Goal: Task Accomplishment & Management: Manage account settings

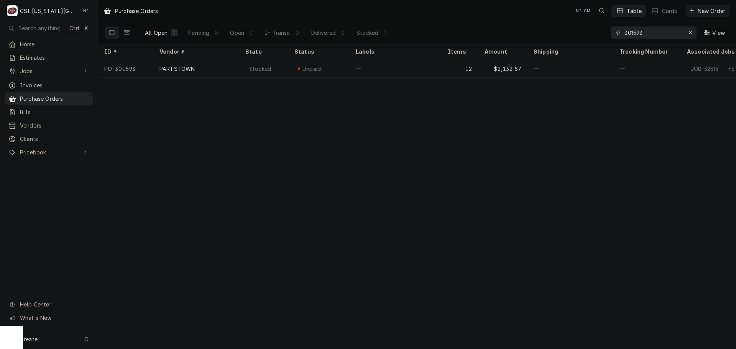
click at [62, 337] on div "Create C" at bounding box center [49, 339] width 98 height 20
click at [133, 283] on div "Purchase Order" at bounding box center [143, 287] width 51 height 8
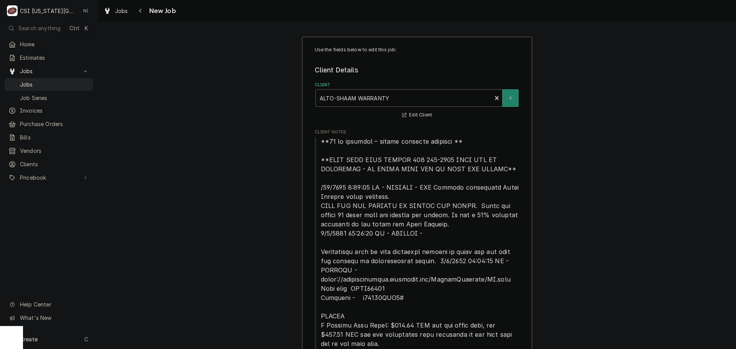
type textarea "x"
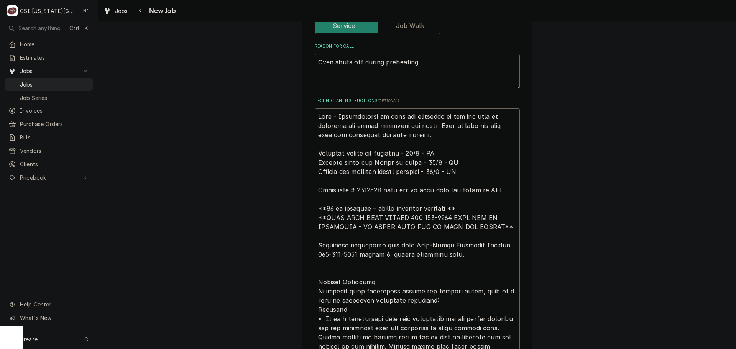
scroll to position [728, 0]
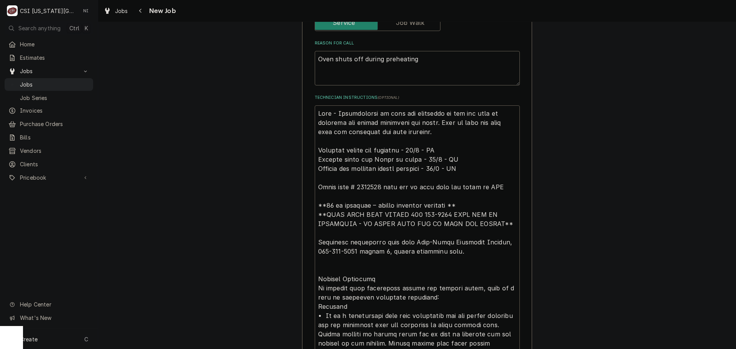
drag, startPoint x: 317, startPoint y: 113, endPoint x: 351, endPoint y: 128, distance: 37.4
click at [317, 114] on textarea "Technician Instructions ( optional )" at bounding box center [417, 320] width 205 height 430
type textarea "Oven - Troubleshoot to find the rootcause of why the unit is shutting off befor…"
type textarea "x"
type textarea "Oven - Troubleshoot to find the rootcause of why the unit is shutting off befor…"
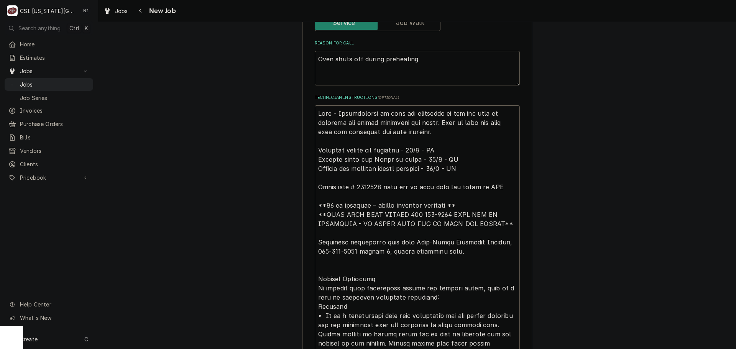
type textarea "x"
type textarea "Oven - Troubleshoot to find the rootcause of why the unit is shutting off befor…"
type textarea "x"
click at [336, 113] on textarea "Technician Instructions ( optional )" at bounding box center [417, 334] width 205 height 458
type textarea "p Oven - Troubleshoot to find the rootcause of why the unit is shutting off bef…"
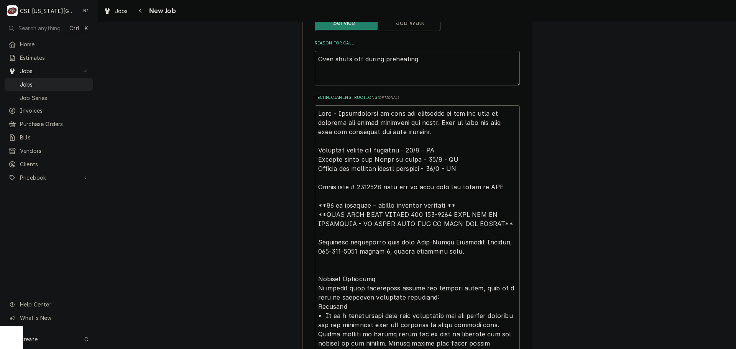
type textarea "x"
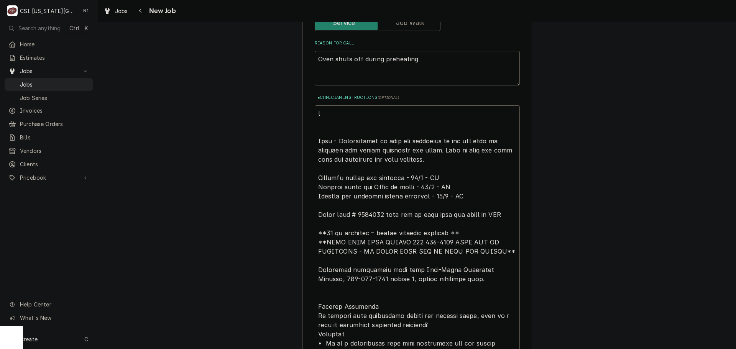
type textarea "pa Oven - Troubleshoot to find the rootcause of why the unit is shutting off be…"
type textarea "x"
type textarea "par Oven - Troubleshoot to find the rootcause of why the unit is shutting off b…"
type textarea "x"
type textarea "part Oven - Troubleshoot to find the rootcause of why the unit is shutting off …"
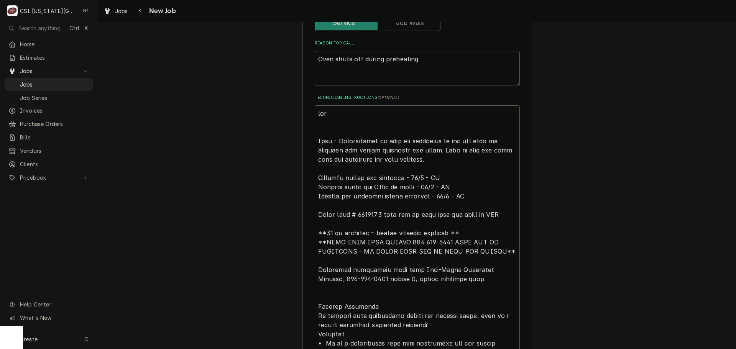
type textarea "x"
type textarea "parts Oven - Troubleshoot to find the rootcause of why the unit is shutting off…"
type textarea "x"
type textarea "parts Oven - Troubleshoot to find the rootcause of why the unit is shutting off…"
type textarea "x"
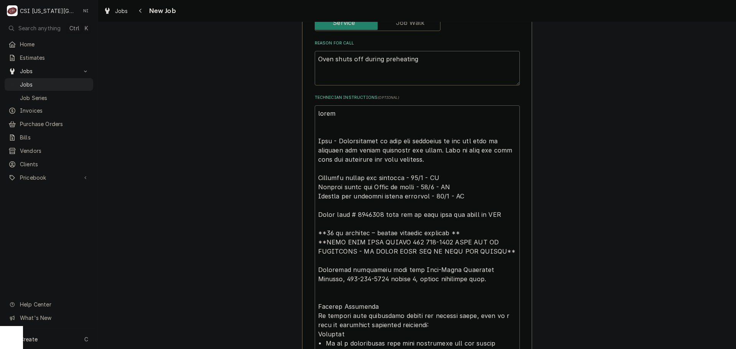
type textarea "parts o Oven - Troubleshoot to find the rootcause of why the unit is shutting o…"
type textarea "x"
type textarea "parts or Oven - Troubleshoot to find the rootcause of why the unit is shutting …"
type textarea "x"
type textarea "parts ord Oven - Troubleshoot to find the rootcause of why the unit is shutting…"
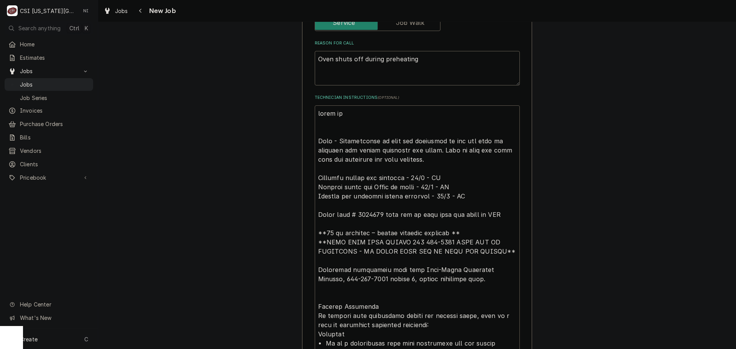
type textarea "x"
type textarea "parts order Oven - Troubleshoot to find the rootcause of why the unit is shutti…"
type textarea "x"
type textarea "parts ordered Oven - Troubleshoot to find the rootcause of why the unit is shut…"
type textarea "x"
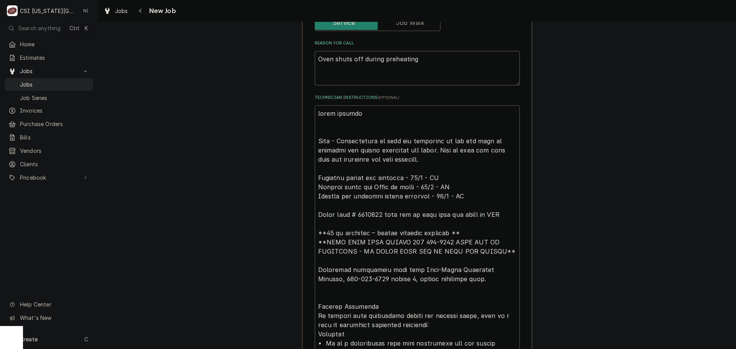
type textarea "parts ordered Oven - Troubleshoot to find the rootcause of why the unit is shut…"
type textarea "x"
type textarea "parts ordered o Oven - Troubleshoot to find the rootcause of why the unit is sh…"
type textarea "x"
type textarea "parts ordered on Oven - Troubleshoot to find the rootcause of why the unit is s…"
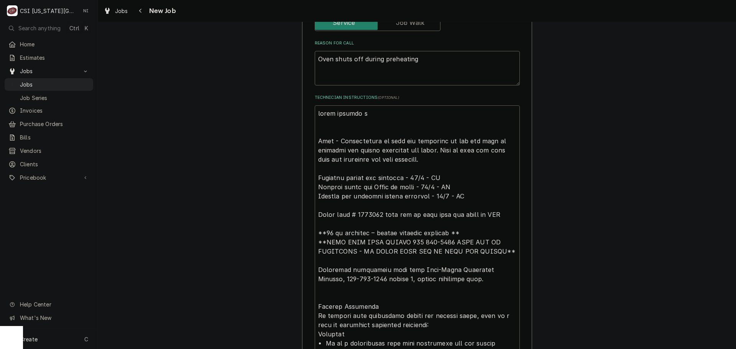
type textarea "x"
type textarea "parts ordered on Oven - Troubleshoot to find the rootcause of why the unit is s…"
type textarea "x"
type textarea "parts ordered on P Oven - Troubleshoot to find the rootcause of why the unit is…"
type textarea "x"
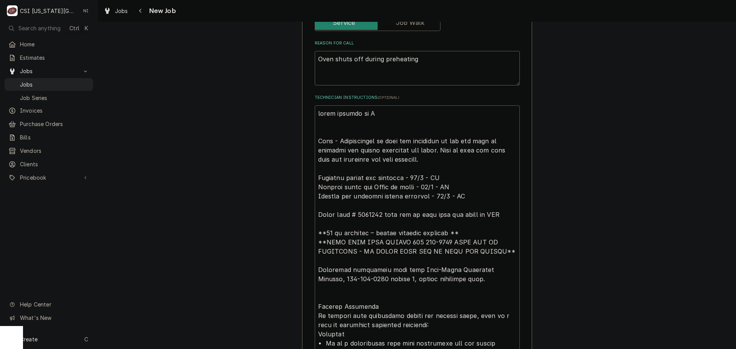
type textarea "parts ordered on PO Oven - Troubleshoot to find the rootcause of why the unit i…"
type textarea "x"
type textarea "parts ordered on PO Oven - Troubleshoot to find the rootcause of why the unit i…"
type textarea "x"
type textarea "parts ordered on PO 3 Oven - Troubleshoot to find the rootcause of why the unit…"
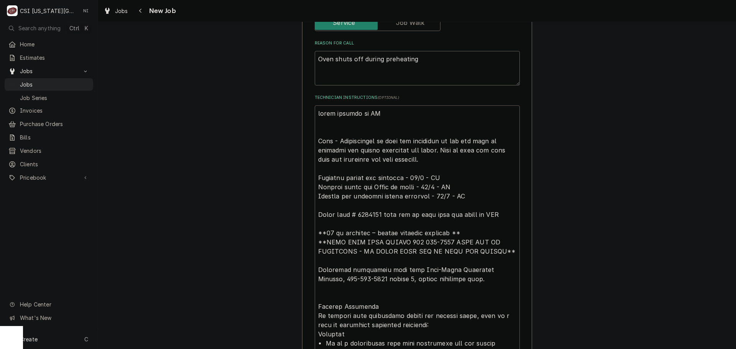
type textarea "x"
type textarea "parts ordered on PO 30 Oven - Troubleshoot to find the rootcause of why the uni…"
type textarea "x"
type textarea "parts ordered on PO 301 Oven - Troubleshoot to find the rootcause of why the un…"
type textarea "x"
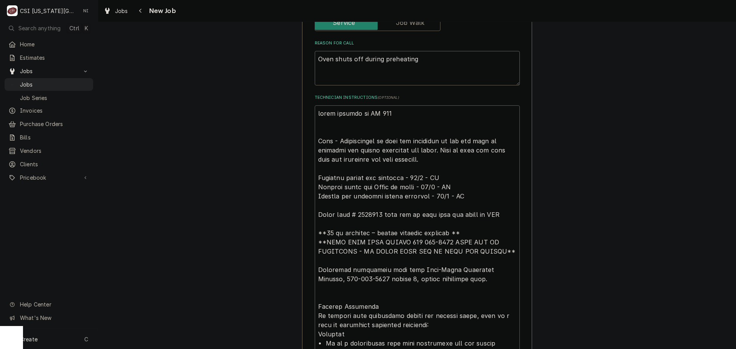
type textarea "parts ordered on PO 3017 Oven - Troubleshoot to find the rootcause of why the u…"
type textarea "x"
type textarea "parts ordered on PO 30173 Oven - Troubleshoot to find the rootcause of why the …"
type textarea "x"
type textarea "parts ordered on PO 301736 Oven - Troubleshoot to find the rootcause of why the…"
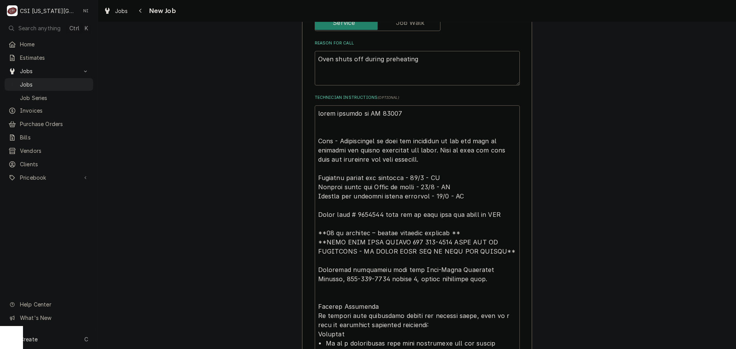
type textarea "x"
type textarea "parts ordered on PO 301736 Oven - Troubleshoot to find the rootcause of why the…"
type textarea "x"
type textarea "parts ordered on PO 301736 BN Oven - Troubleshoot to find the rootcause of why …"
type textarea "x"
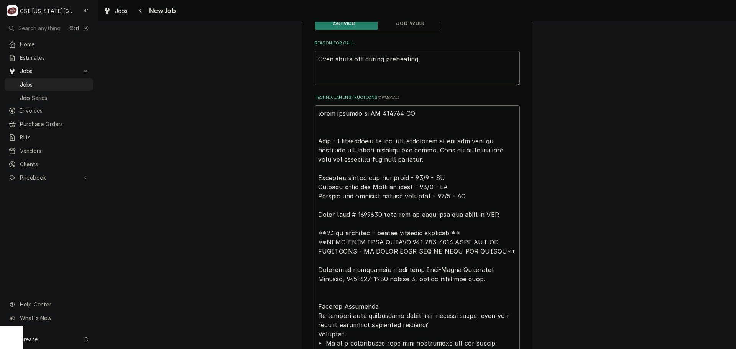
type textarea "parts ordered on PO 301736 BND Oven - Troubleshoot to find the rootcause of why…"
type textarea "x"
type textarea "parts ordered on PO 301736 BNDA Oven - Troubleshoot to find the rootcause of wh…"
type textarea "x"
type textarea "parts ordered on PO 301736 BND Oven - Troubleshoot to find the rootcause of why…"
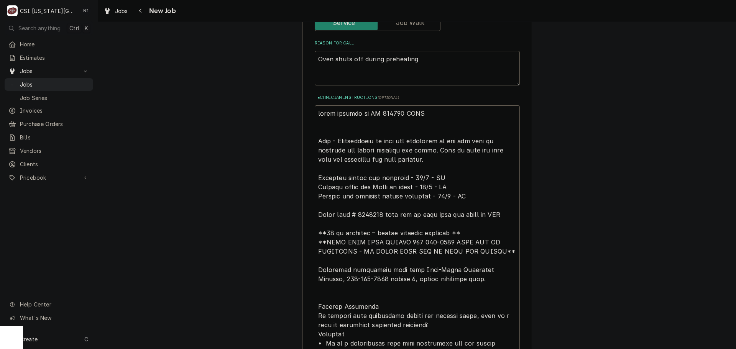
type textarea "x"
type textarea "parts ordered on PO 301736 BN Oven - Troubleshoot to find the rootcause of why …"
type textarea "x"
type textarea "parts ordered on PO 301736 B Oven - Troubleshoot to find the rootcause of why t…"
type textarea "x"
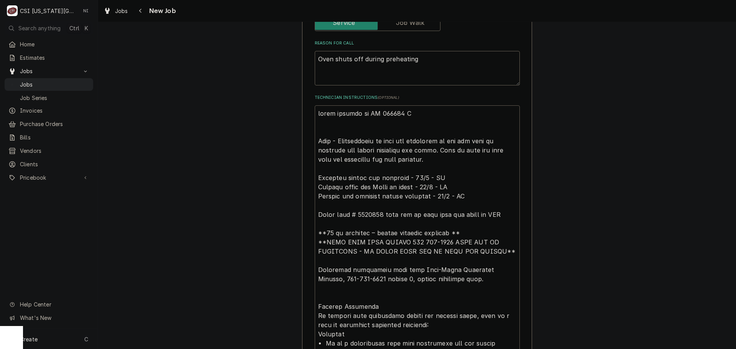
type textarea "parts ordered on PO 301736 Oven - Troubleshoot to find the rootcause of why the…"
type textarea "x"
type textarea "parts ordered on PO 301736 N Oven - Troubleshoot to find the rootcause of why t…"
type textarea "x"
type textarea "parts ordered on PO 301736 ND Oven - Troubleshoot to find the rootcause of why …"
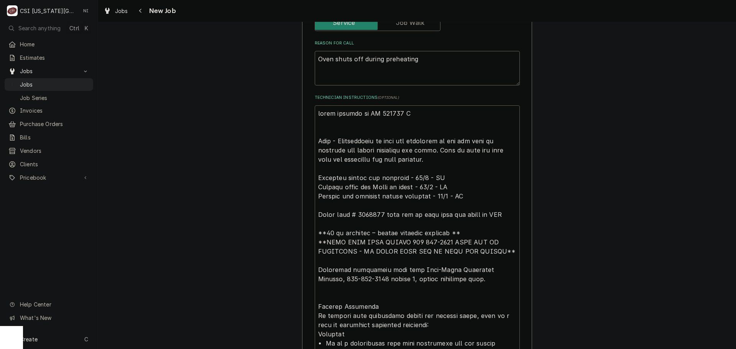
type textarea "x"
type textarea "parts ordered on PO 301736 NDA Oven - Troubleshoot to find the rootcause of why…"
type textarea "x"
type textarea "parts ordered on PO 301736 NDA Oven - Troubleshoot to find the rootcause of why…"
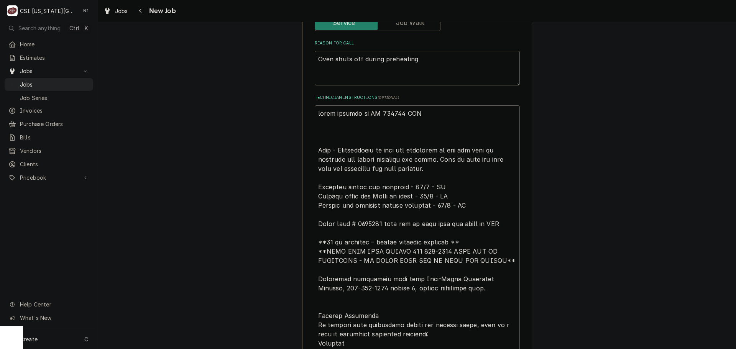
type textarea "x"
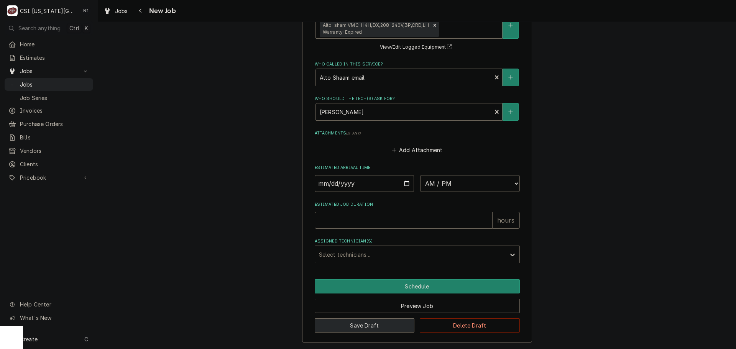
type textarea "parts ordered on PO 301736 NDA Oven - Troubleshoot to find the rootcause of why…"
click at [374, 324] on button "Save Draft" at bounding box center [365, 326] width 100 height 14
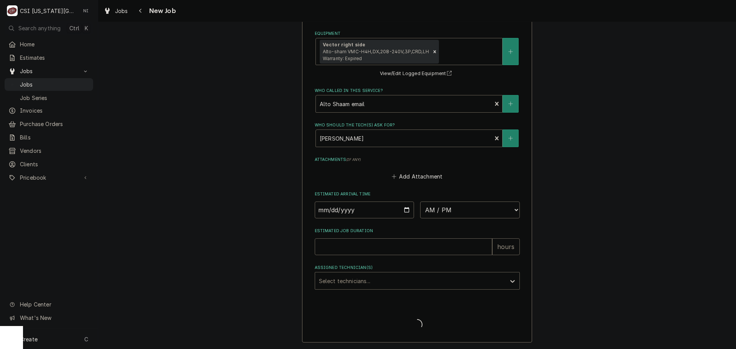
type textarea "x"
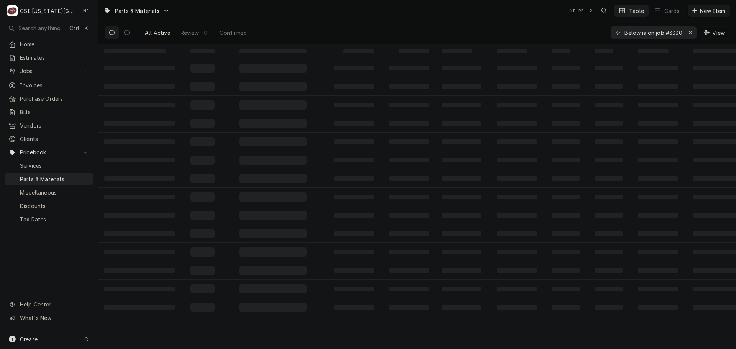
type input "Below is on job #33301 – please order the following parts: Bring part # 5028178…"
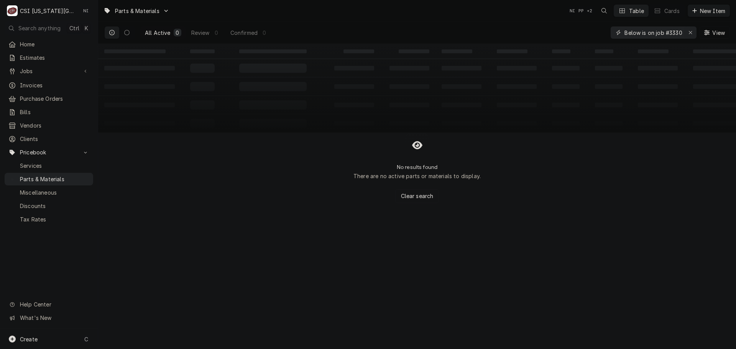
click at [692, 32] on icon "Erase input" at bounding box center [690, 32] width 4 height 5
paste input "Below is on job #33301 – please order the following parts: Bring part # 5028178…"
type input "Below is on job #33301 – please order the following parts: Bring part # 5028178…"
click at [693, 34] on div "Erase input" at bounding box center [691, 33] width 8 height 8
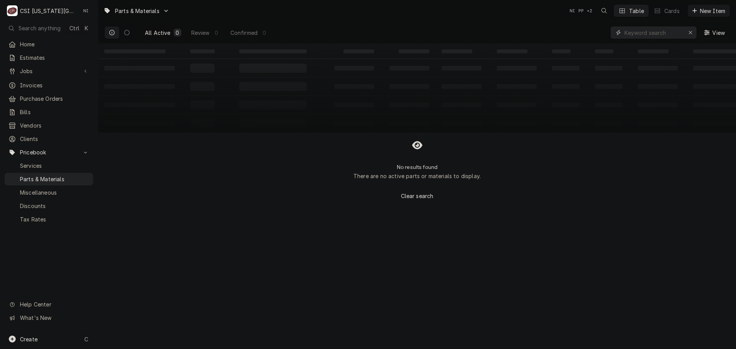
scroll to position [0, 0]
paste input "Below is on job #33301 – please order the following parts: Bring part # 5028178…"
type input "Below is on job #33301 – please order the following parts: Bring part # 5028178…"
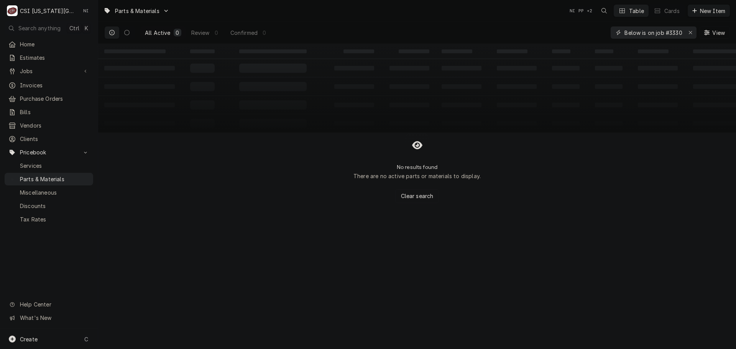
click at [693, 31] on div "Erase input" at bounding box center [691, 33] width 8 height 8
click at [684, 33] on input "Dynamic Content Wrapper" at bounding box center [660, 32] width 72 height 12
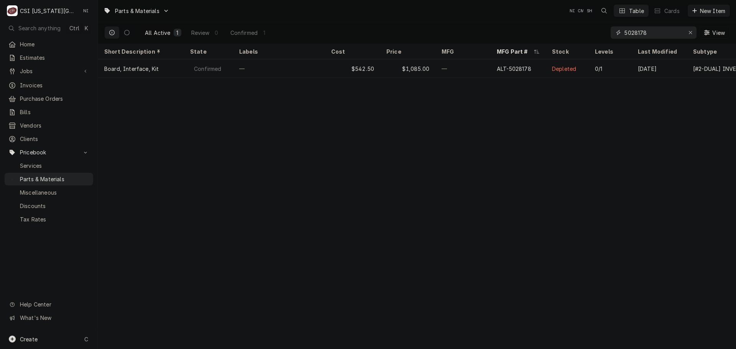
drag, startPoint x: 655, startPoint y: 35, endPoint x: 580, endPoint y: 31, distance: 74.5
click at [582, 35] on div "All Active 1 Review 0 Confirmed 1 5028178 View" at bounding box center [417, 32] width 626 height 21
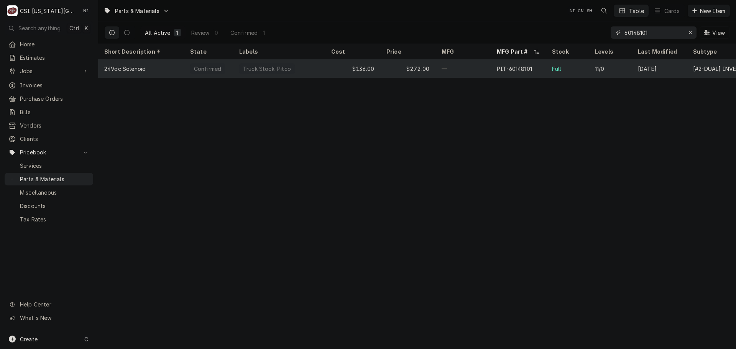
type input "60148101"
click at [347, 72] on div "$136.00" at bounding box center [352, 68] width 55 height 18
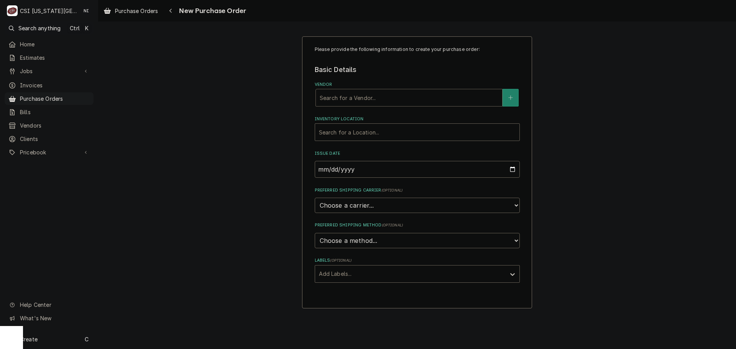
click at [398, 101] on div "Vendor" at bounding box center [409, 98] width 179 height 14
type input "alto"
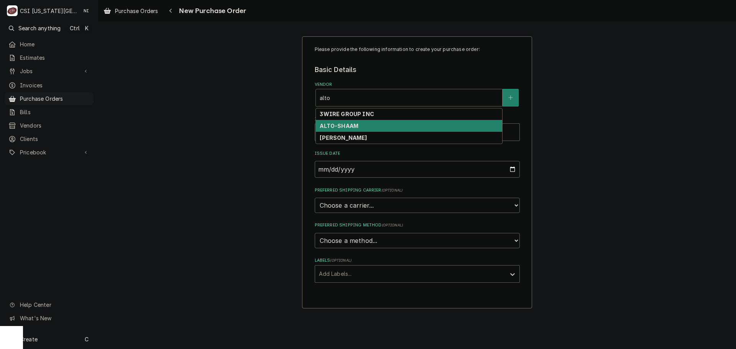
click at [376, 129] on div "ALTO-SHAAM" at bounding box center [409, 126] width 186 height 12
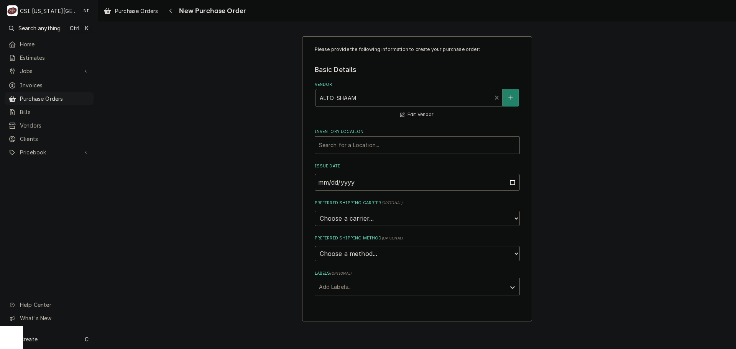
click at [341, 149] on div "Inventory Location" at bounding box center [417, 145] width 197 height 14
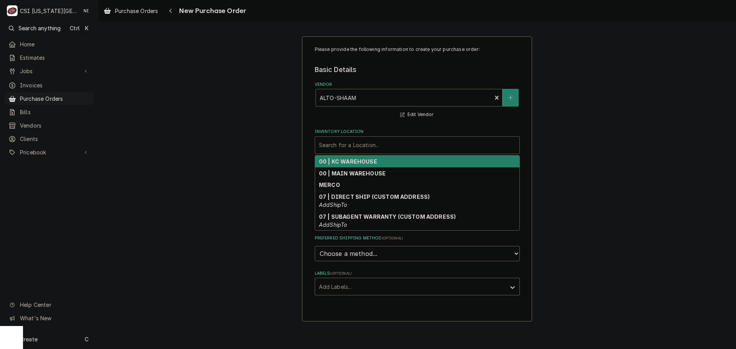
click at [338, 160] on strong "00 | KC WAREHOUSE" at bounding box center [348, 161] width 58 height 7
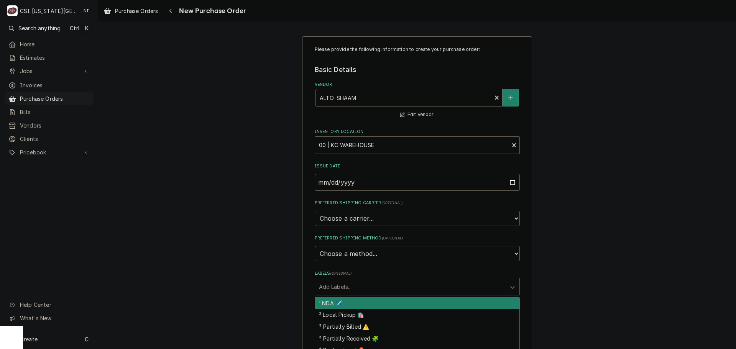
drag, startPoint x: 362, startPoint y: 282, endPoint x: 363, endPoint y: 288, distance: 5.4
click at [362, 283] on div "Labels" at bounding box center [410, 287] width 183 height 14
click at [346, 307] on div "¹ NDA ✈️" at bounding box center [417, 303] width 204 height 12
type textarea "x"
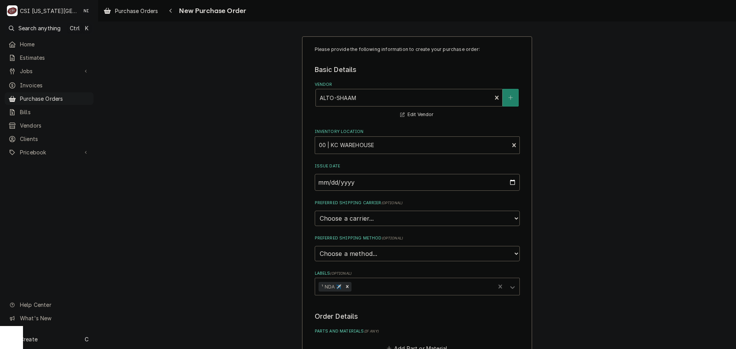
scroll to position [77, 0]
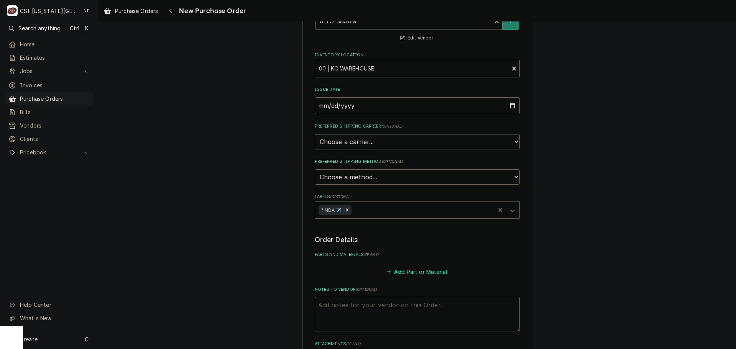
click at [409, 270] on button "Add Part or Material" at bounding box center [416, 271] width 63 height 11
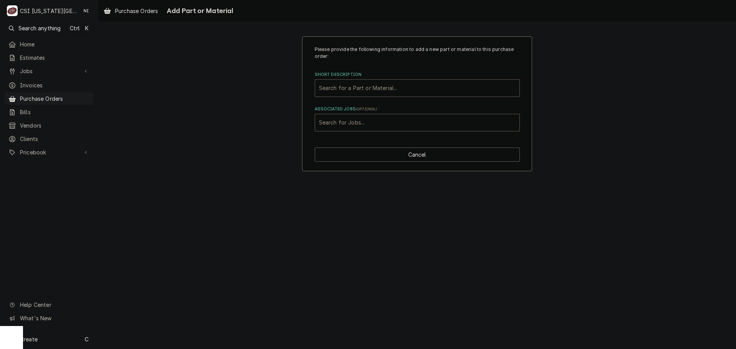
click at [441, 86] on div "Short Description" at bounding box center [417, 88] width 197 height 14
type input "v"
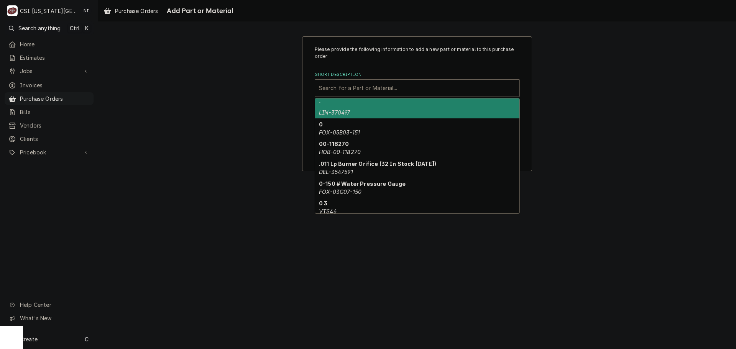
paste input "5028178"
type input "5028178"
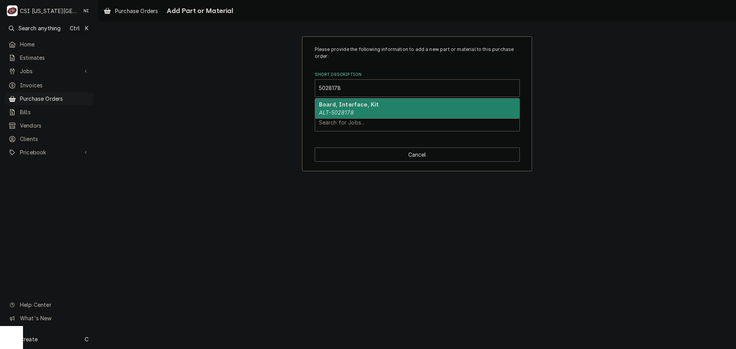
click at [335, 108] on strong "Board, Interface, Kit" at bounding box center [349, 104] width 60 height 7
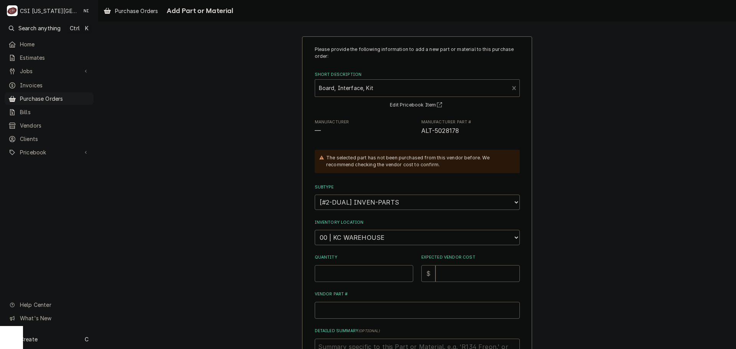
click at [339, 271] on input "Quantity" at bounding box center [364, 273] width 99 height 17
type textarea "x"
type input "1"
click at [462, 282] on input "Expected Vendor Cost" at bounding box center [477, 273] width 84 height 17
type textarea "x"
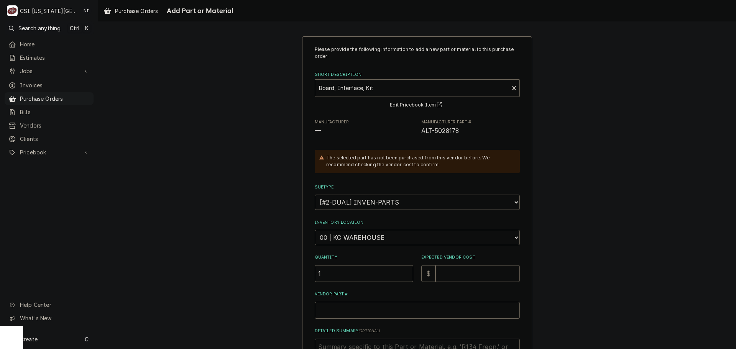
type input "5"
type textarea "x"
type input "54"
type textarea "x"
type input "542"
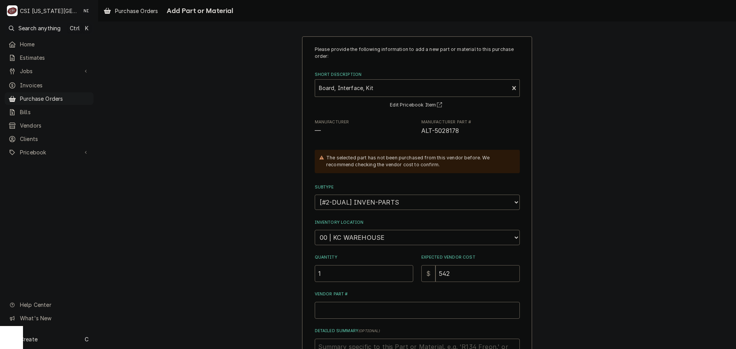
type textarea "x"
type input "542.5"
type textarea "x"
type input "542.50"
drag, startPoint x: 439, startPoint y: 133, endPoint x: 417, endPoint y: 135, distance: 22.7
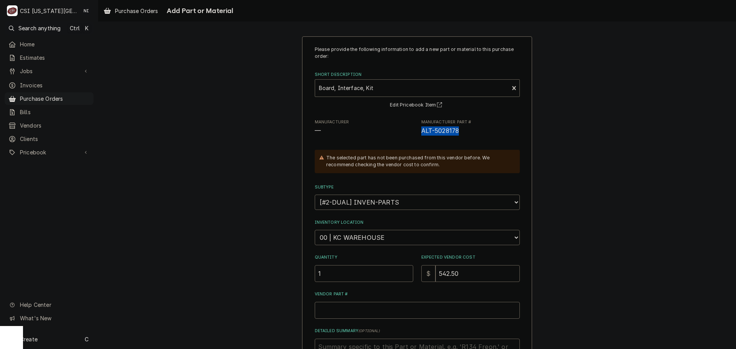
click at [417, 135] on div "Manufacturer — Manufacturer Part # ALT-5028178" at bounding box center [417, 127] width 205 height 16
copy span "ALT-5028178"
click at [365, 315] on input "Vendor Part #" at bounding box center [417, 310] width 205 height 17
paste input "ALT-5028178"
type textarea "x"
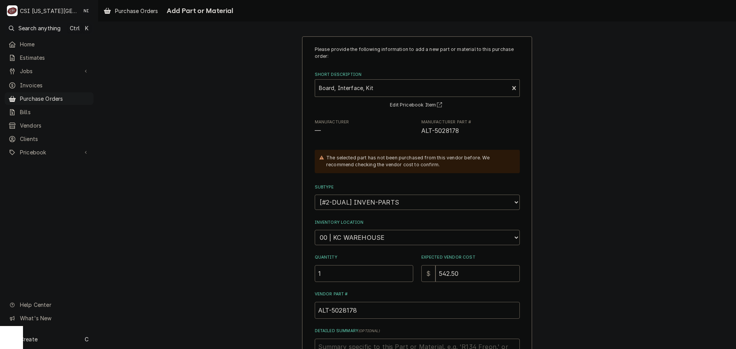
scroll to position [106, 0]
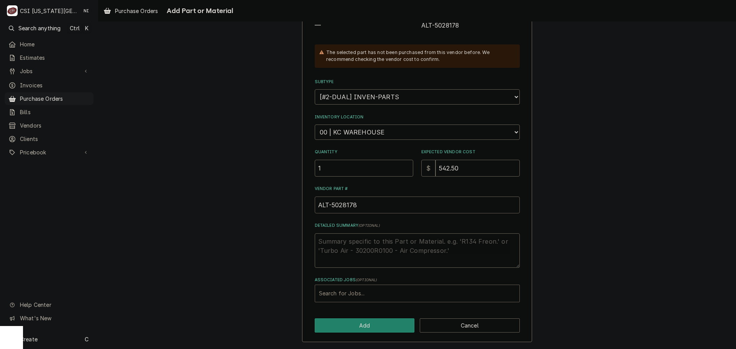
type input "ALT-5028178"
click at [347, 296] on div "Associated Jobs" at bounding box center [417, 294] width 197 height 14
type input "33301"
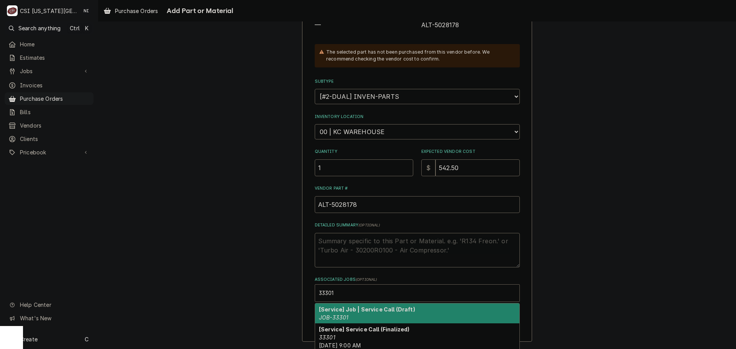
click at [348, 311] on strong "[Service] Job | Service Call (Draft)" at bounding box center [367, 309] width 96 height 7
type textarea "x"
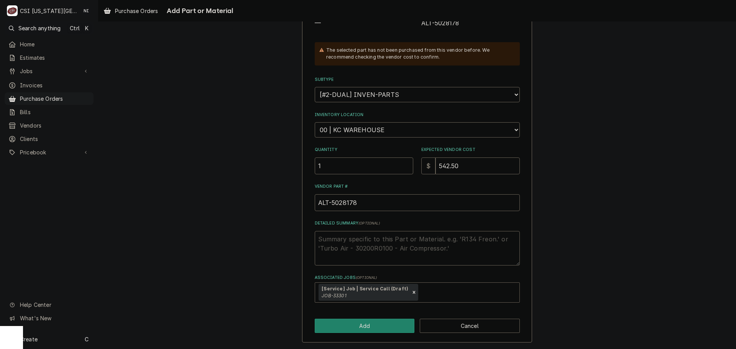
scroll to position [108, 0]
click at [374, 334] on div "Please provide the following information to add a new part or material to this …" at bounding box center [417, 135] width 230 height 414
click at [376, 319] on button "Add" at bounding box center [365, 326] width 100 height 14
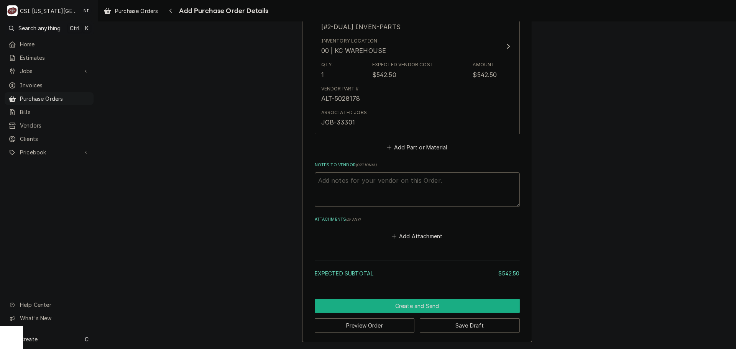
click at [394, 305] on button "Create and Send" at bounding box center [417, 306] width 205 height 14
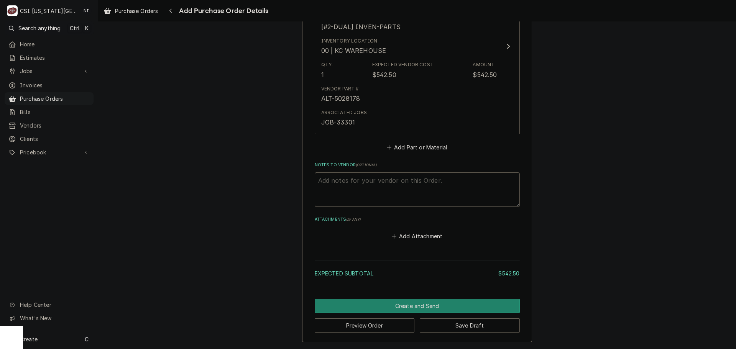
scroll to position [376, 0]
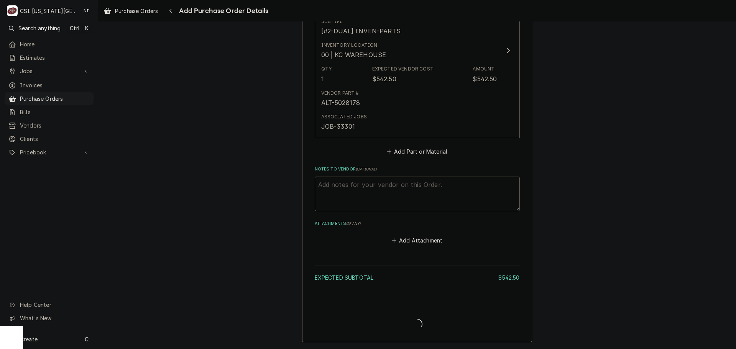
type textarea "x"
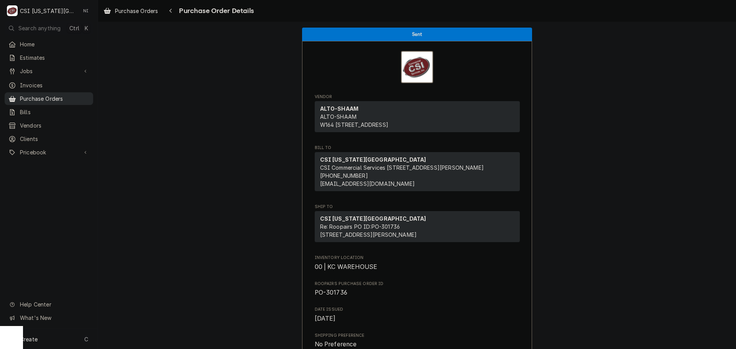
click at [49, 99] on span "Purchase Orders" at bounding box center [54, 99] width 69 height 8
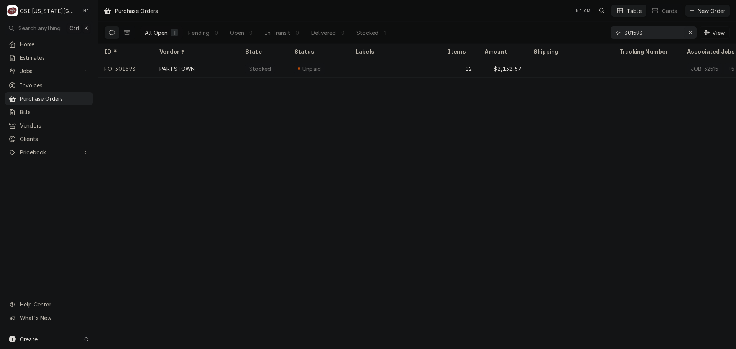
click at [692, 32] on icon "Erase input" at bounding box center [690, 32] width 4 height 5
click at [667, 34] on input "Dynamic Content Wrapper" at bounding box center [660, 32] width 72 height 12
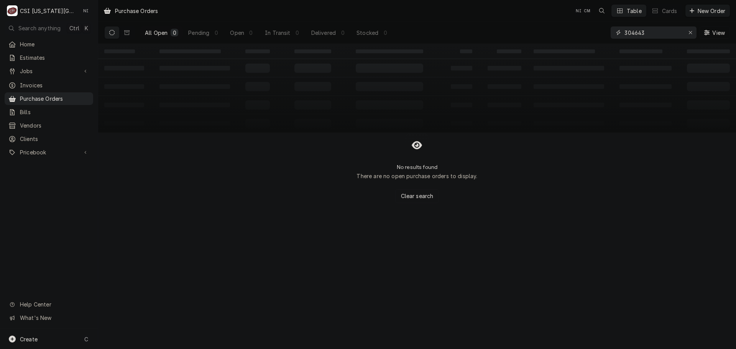
drag, startPoint x: 654, startPoint y: 37, endPoint x: 593, endPoint y: 37, distance: 61.0
click at [593, 37] on div "All Open 0 Pending 0 Open 0 In Transit 0 Delivered 0 Stocked 0 304643 View" at bounding box center [417, 32] width 626 height 21
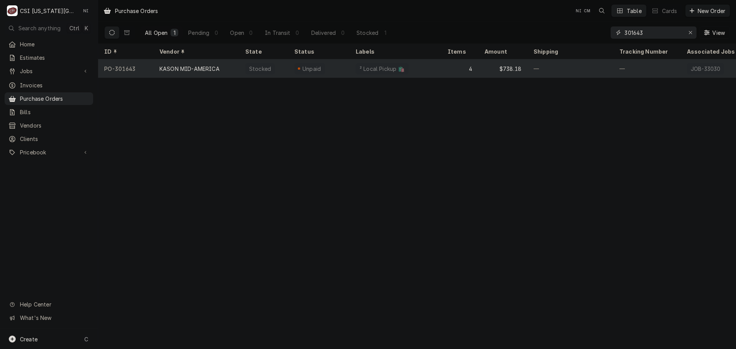
type input "301643"
click at [435, 71] on div "² Local Pickup 🛍️" at bounding box center [396, 68] width 92 height 18
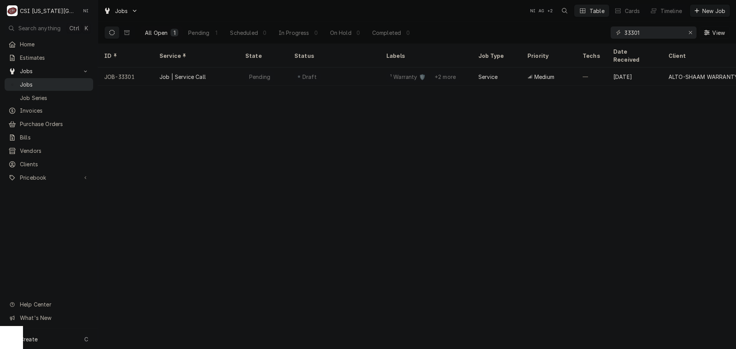
click at [64, 84] on span "Jobs" at bounding box center [54, 85] width 69 height 8
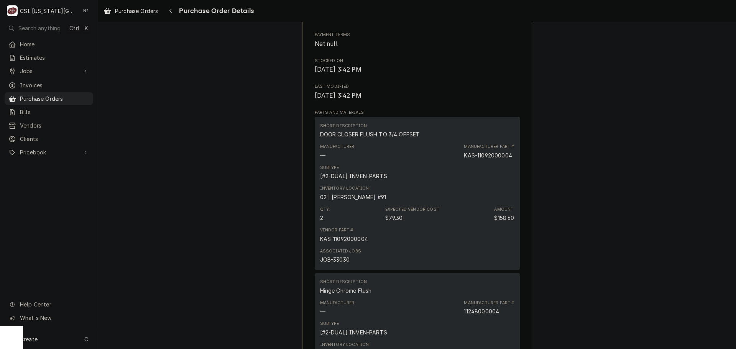
scroll to position [537, 0]
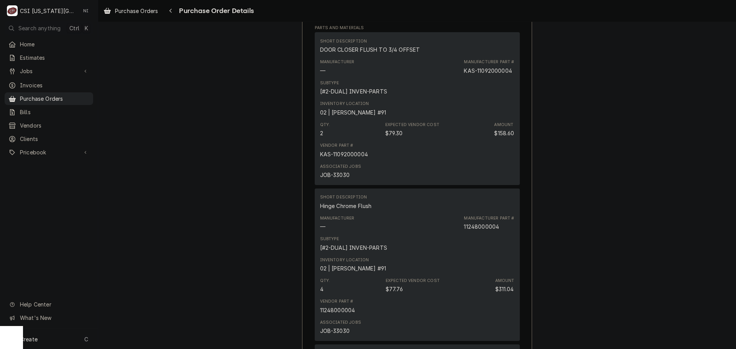
click at [341, 179] on div "JOB-33030" at bounding box center [335, 175] width 30 height 8
copy div "33030"
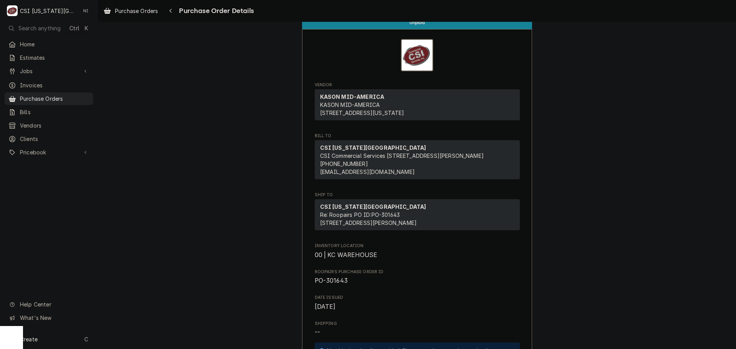
scroll to position [0, 0]
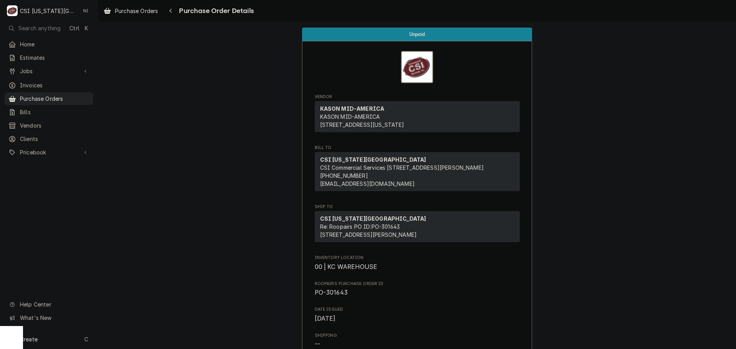
drag, startPoint x: 76, startPoint y: 98, endPoint x: 172, endPoint y: 59, distance: 103.4
click at [76, 98] on span "Purchase Orders" at bounding box center [54, 99] width 69 height 8
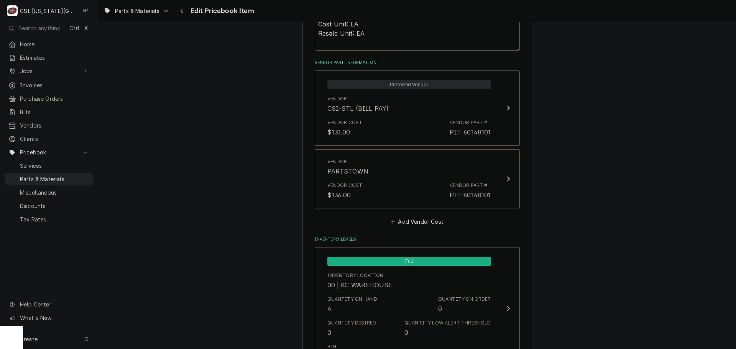
scroll to position [613, 0]
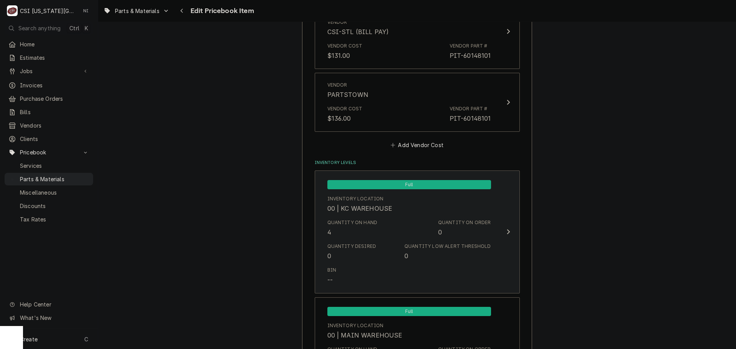
click at [404, 214] on div "Inventory Location 00 | KC WAREHOUSE" at bounding box center [409, 204] width 164 height 24
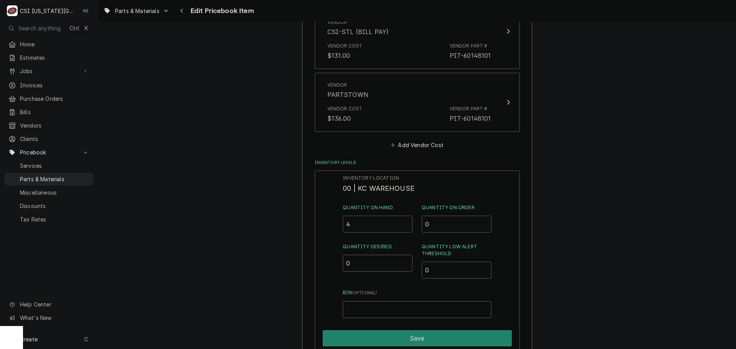
drag, startPoint x: 330, startPoint y: 225, endPoint x: 303, endPoint y: 222, distance: 27.4
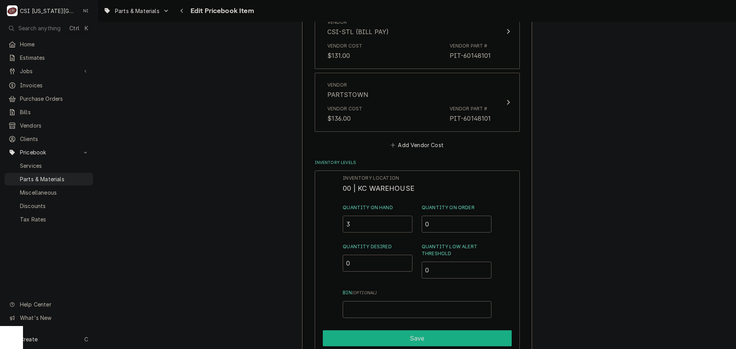
type input "3"
click at [421, 337] on button "Save" at bounding box center [417, 338] width 189 height 16
type textarea "x"
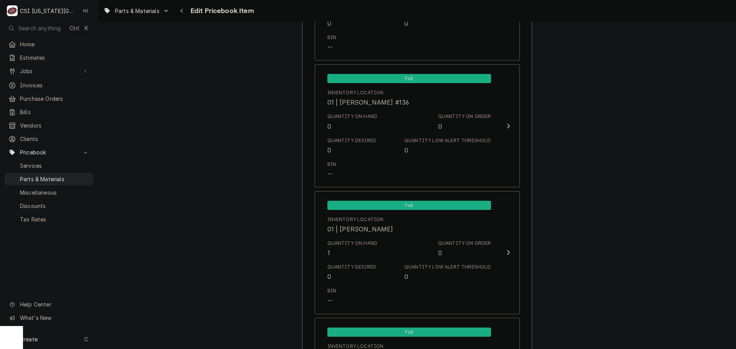
scroll to position [2075, 0]
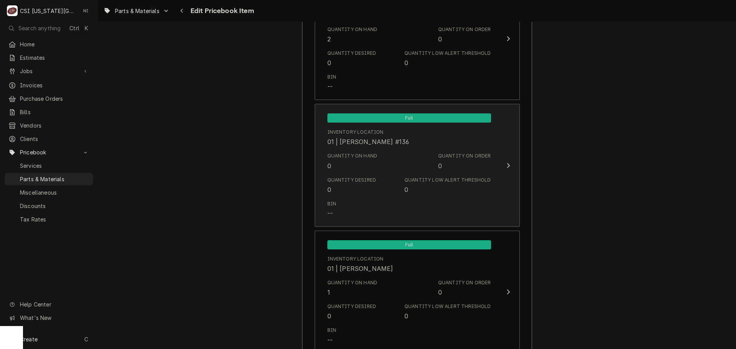
click at [403, 172] on div "Quantity on Hand 0 Quantity on Order 0" at bounding box center [409, 162] width 164 height 24
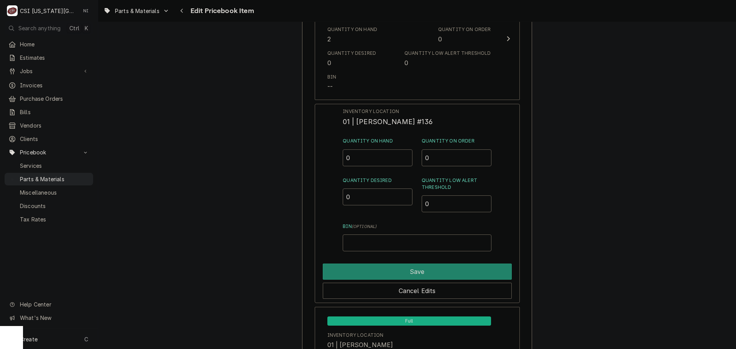
drag, startPoint x: 357, startPoint y: 156, endPoint x: 331, endPoint y: 162, distance: 25.9
click at [331, 162] on div "Inventory Location 01 | [PERSON_NAME] #136 Quantity on Hand 0 Quantity on Order…" at bounding box center [417, 203] width 205 height 199
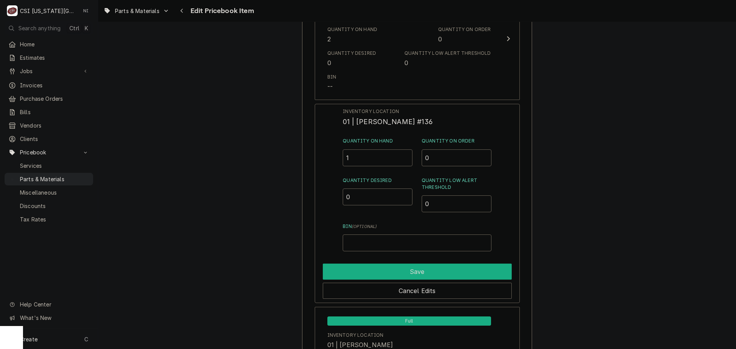
type input "1"
click at [454, 267] on button "Save" at bounding box center [417, 272] width 189 height 16
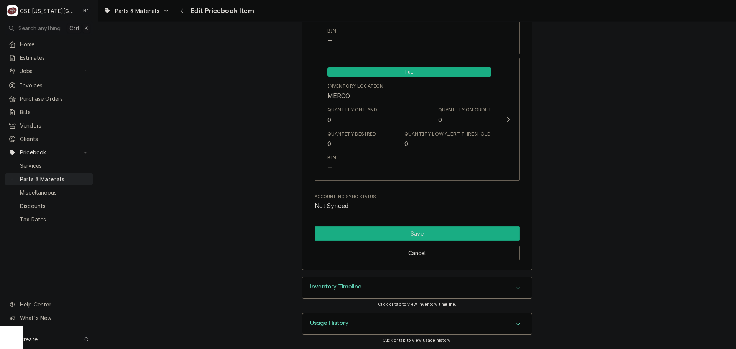
click at [420, 227] on button "Save" at bounding box center [417, 234] width 205 height 14
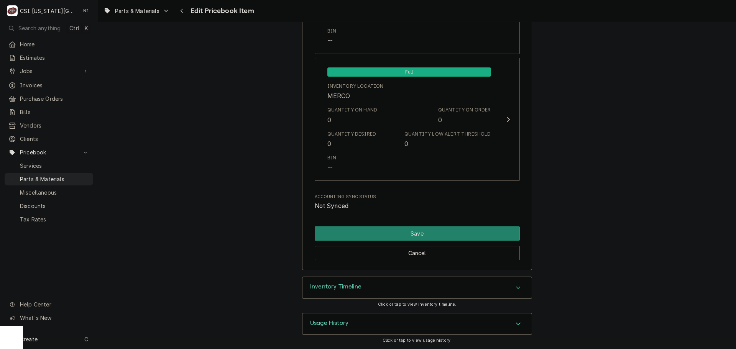
scroll to position [7695, 0]
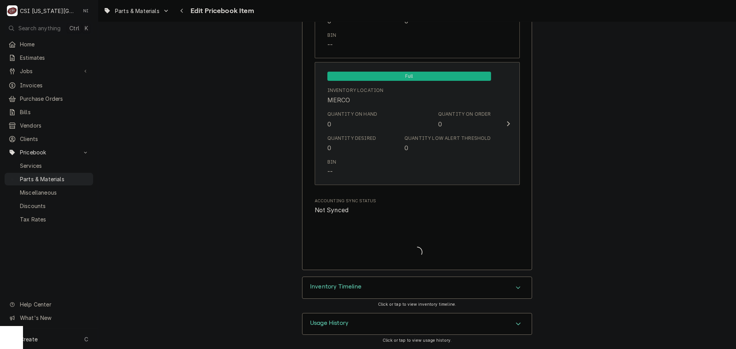
type textarea "x"
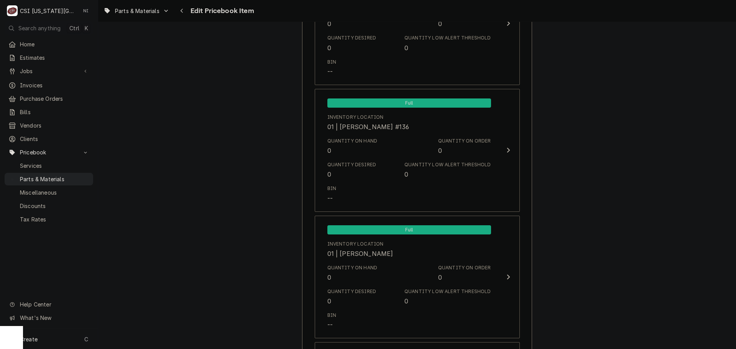
scroll to position [1955, 0]
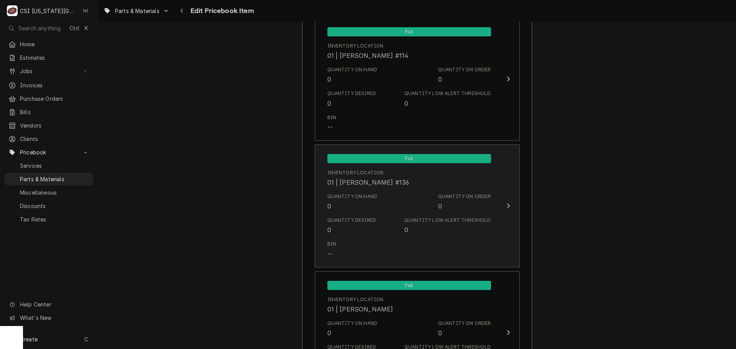
click at [447, 188] on div "Inventory Location 01 | [PERSON_NAME] #136" at bounding box center [409, 178] width 164 height 24
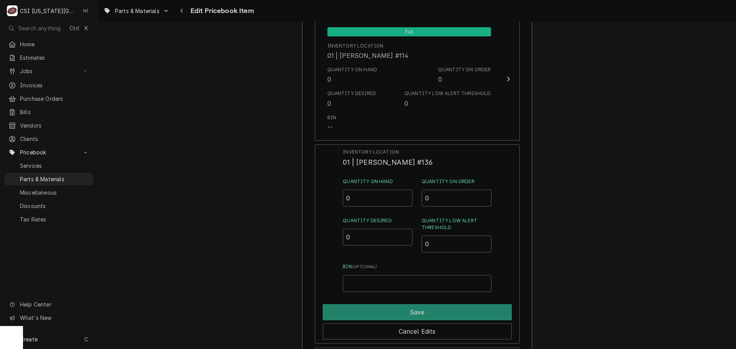
drag, startPoint x: 351, startPoint y: 199, endPoint x: 327, endPoint y: 200, distance: 24.2
click at [327, 200] on div "Inventory Location 01 | [PERSON_NAME] #136 Quantity on Hand 0 Quantity on Order…" at bounding box center [417, 244] width 205 height 199
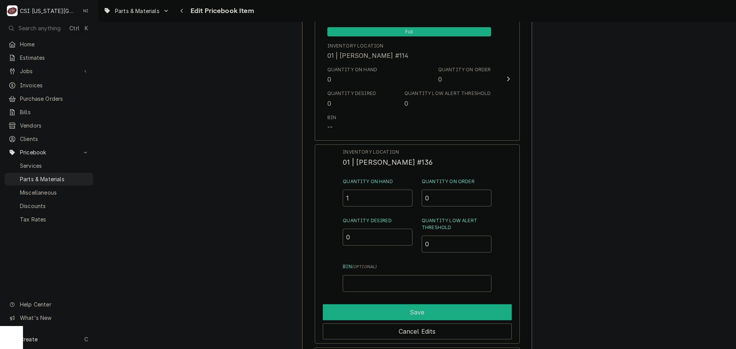
type input "1"
click at [403, 309] on button "Save" at bounding box center [417, 312] width 189 height 16
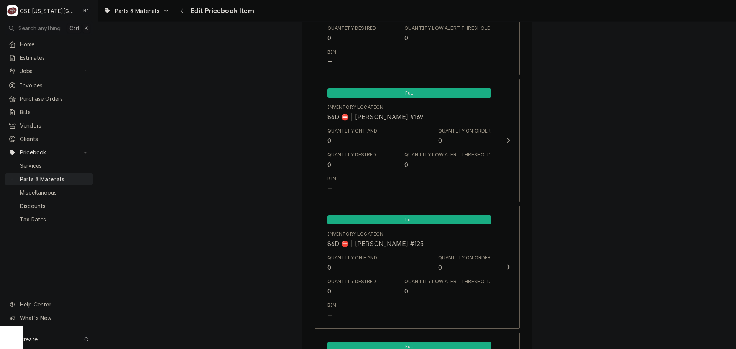
scroll to position [7620, 0]
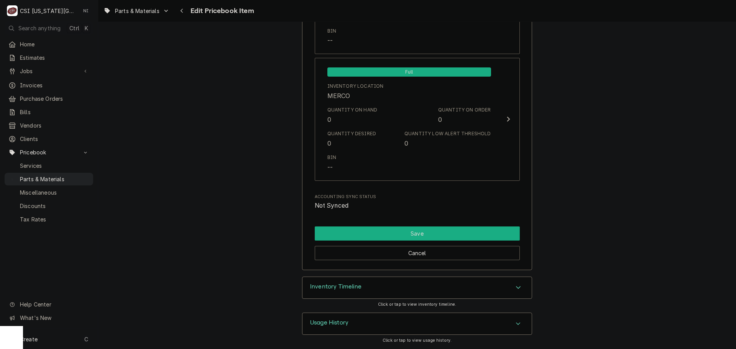
click at [473, 232] on button "Save" at bounding box center [417, 234] width 205 height 14
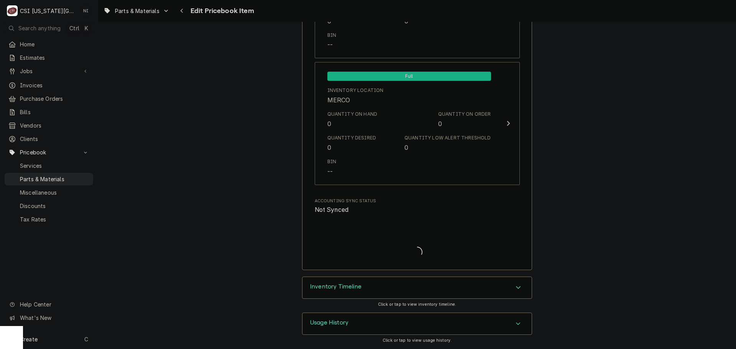
scroll to position [7616, 0]
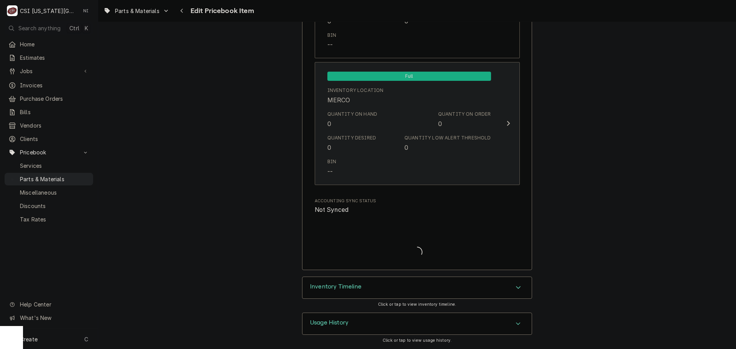
type textarea "x"
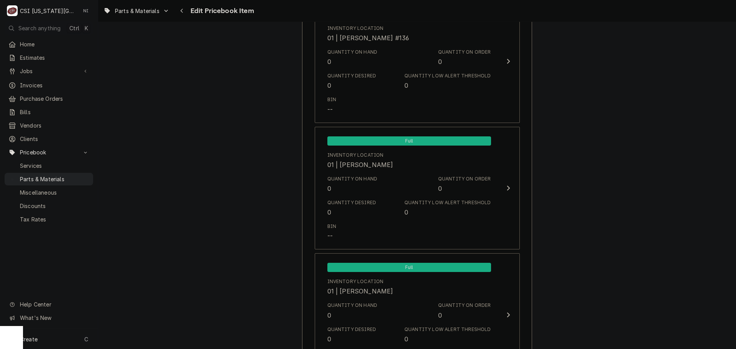
scroll to position [2031, 0]
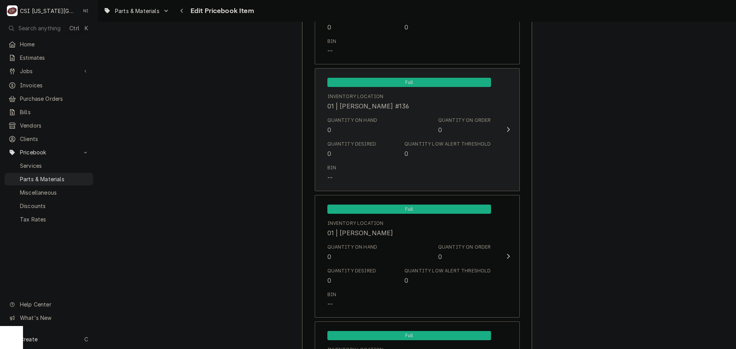
click at [489, 131] on div "Full Inventory Location 01 | PHIL BUSTAMANTE #136 Quantity on Hand 0 Quantity o…" at bounding box center [409, 129] width 176 height 115
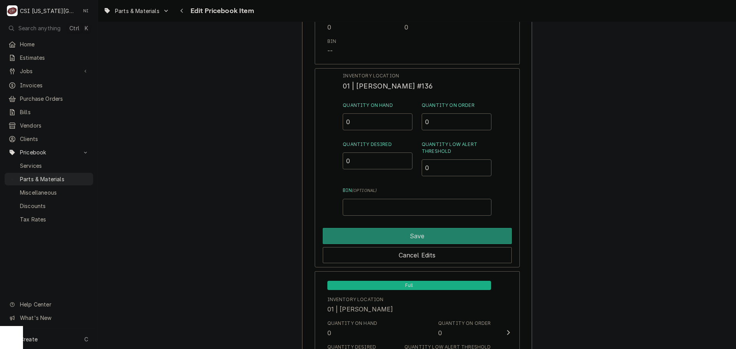
drag, startPoint x: 328, startPoint y: 127, endPoint x: 320, endPoint y: 128, distance: 7.8
click at [323, 128] on div "Inventory Location 01 | PHIL BUSTAMANTE #136 Quantity on Hand 0 Quantity on Ord…" at bounding box center [417, 167] width 205 height 199
type input "1"
click at [424, 239] on button "Save" at bounding box center [417, 236] width 189 height 16
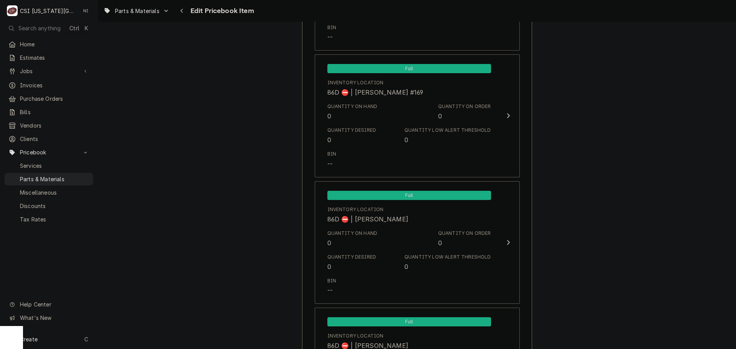
scroll to position [7620, 0]
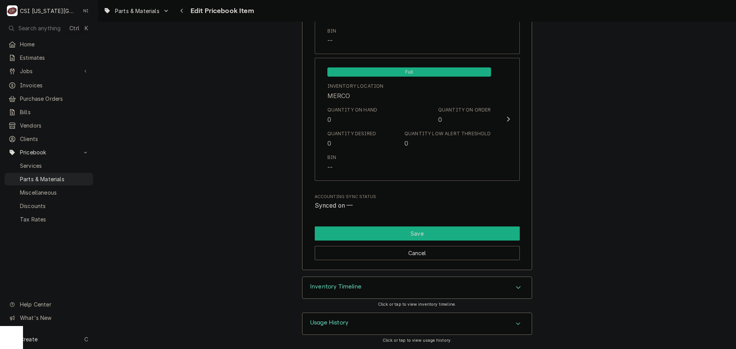
click at [441, 237] on button "Save" at bounding box center [417, 234] width 205 height 14
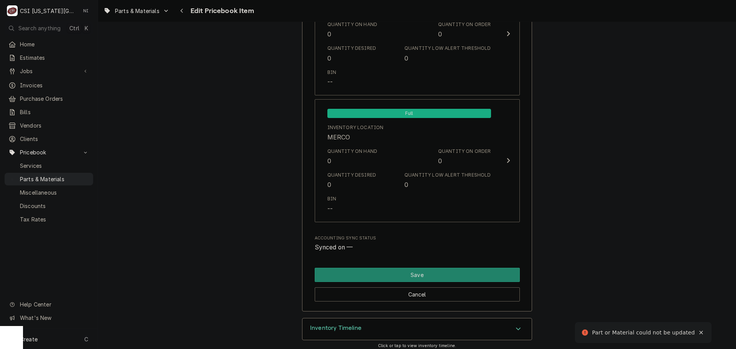
scroll to position [575, 0]
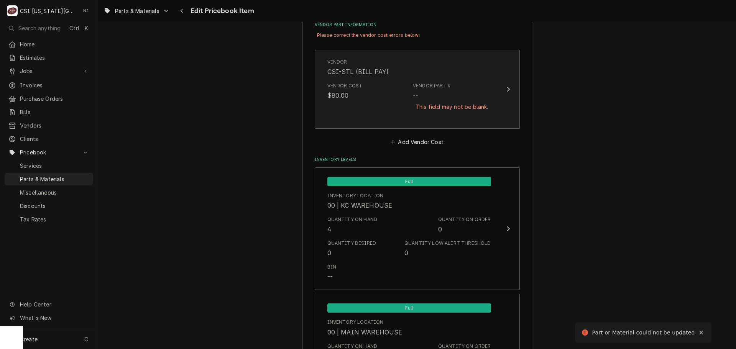
click at [450, 112] on div "This field may not be blank." at bounding box center [452, 106] width 78 height 13
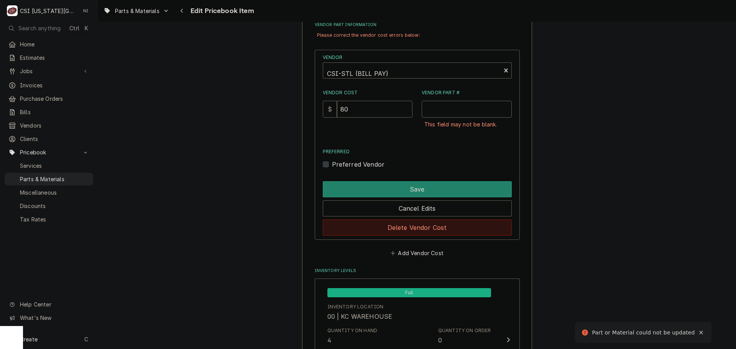
click at [439, 224] on button "Delete Vendor Cost" at bounding box center [417, 228] width 189 height 16
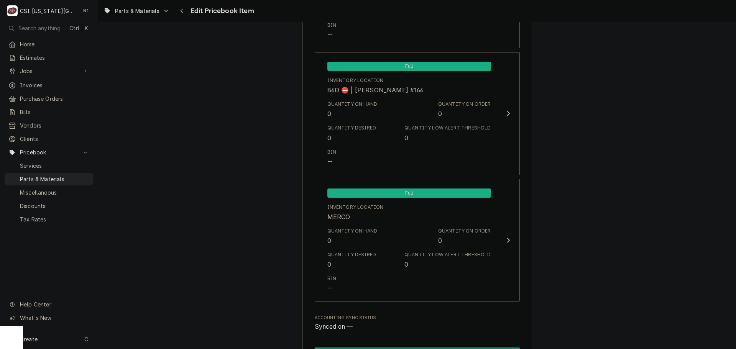
scroll to position [7575, 0]
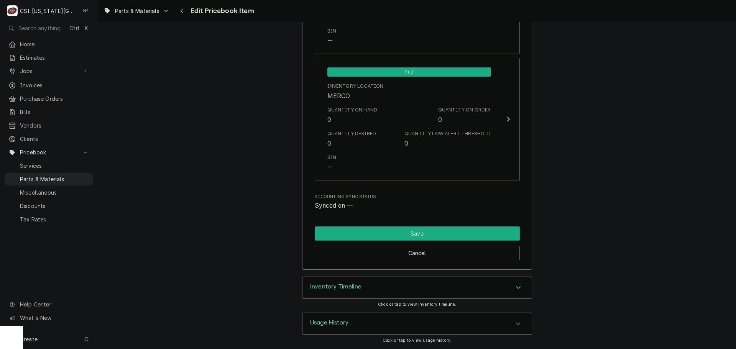
click at [437, 233] on button "Save" at bounding box center [417, 234] width 205 height 14
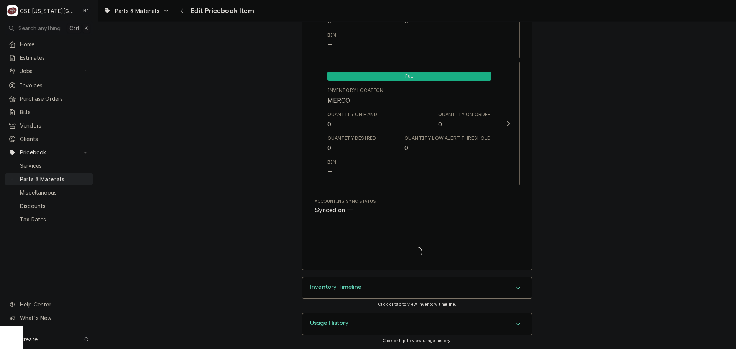
scroll to position [7553, 0]
type textarea "x"
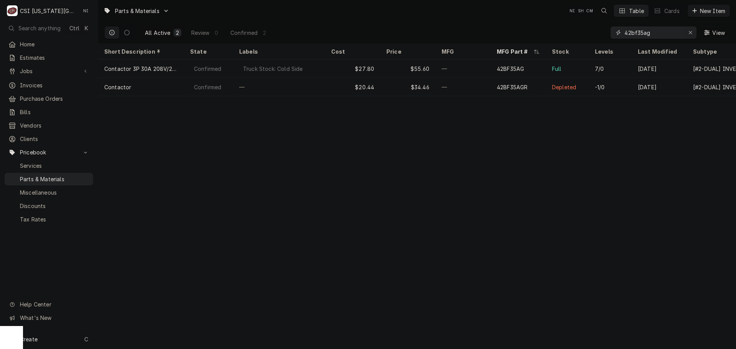
click at [690, 31] on icon "Erase input" at bounding box center [690, 32] width 4 height 5
paste input "CMA-00636.42"
type input "CMA-00636.42"
click at [453, 70] on div "—" at bounding box center [462, 68] width 55 height 18
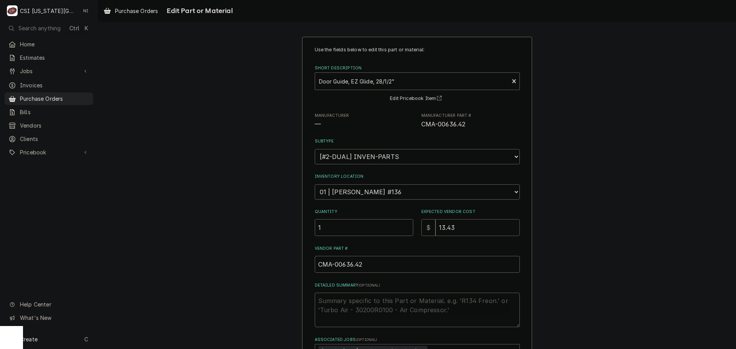
drag, startPoint x: 459, startPoint y: 224, endPoint x: 371, endPoint y: 221, distance: 87.4
click at [390, 226] on div "Quantity 1 Expected Vendor Cost $ 13.43" at bounding box center [417, 222] width 205 height 27
type textarea "x"
type input "8"
type textarea "x"
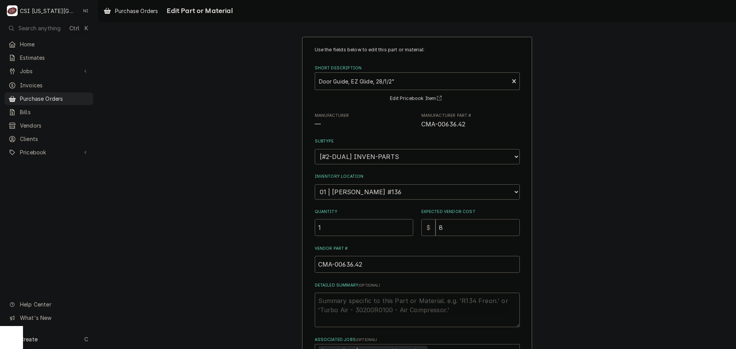
type input "8.8"
type textarea "x"
type input "8.83"
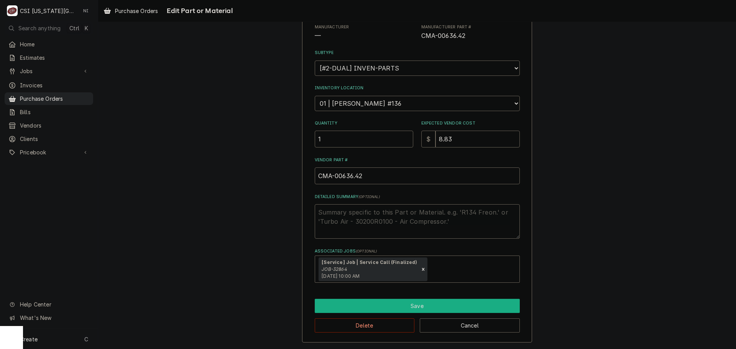
click at [406, 305] on button "Save" at bounding box center [417, 306] width 205 height 14
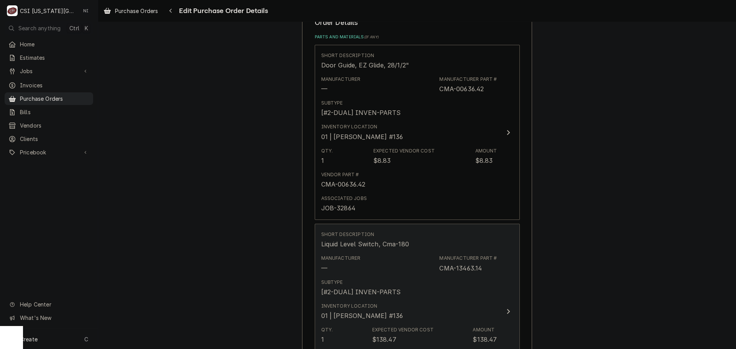
scroll to position [422, 0]
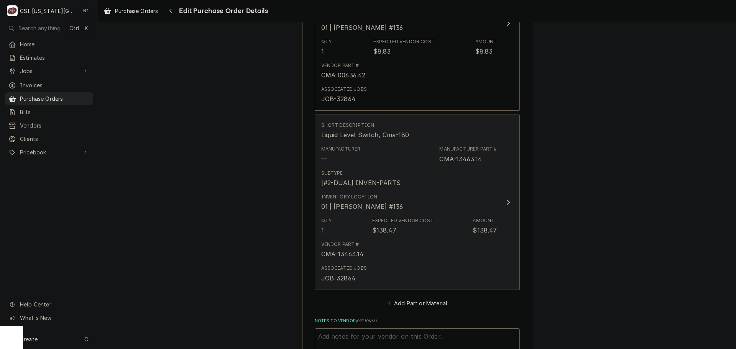
click at [416, 246] on div "Vendor Part # CMA-13463.14" at bounding box center [409, 250] width 176 height 24
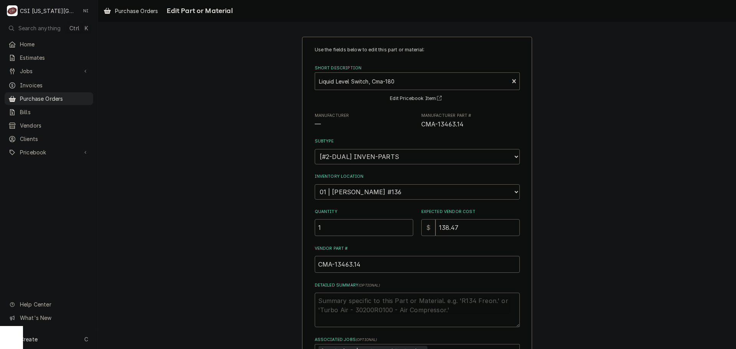
drag, startPoint x: 466, startPoint y: 223, endPoint x: 401, endPoint y: 228, distance: 64.9
click at [406, 228] on div "Quantity 1 Expected Vendor Cost $ 138.47" at bounding box center [417, 222] width 205 height 27
type textarea "x"
type input "9"
type textarea "x"
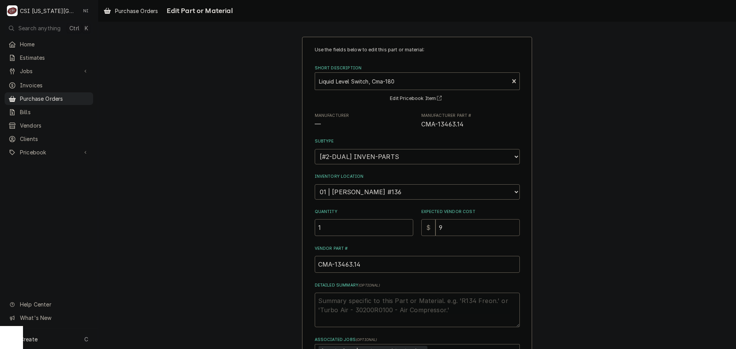
type input "91"
type textarea "x"
type input "91.1"
type textarea "x"
type input "91.11"
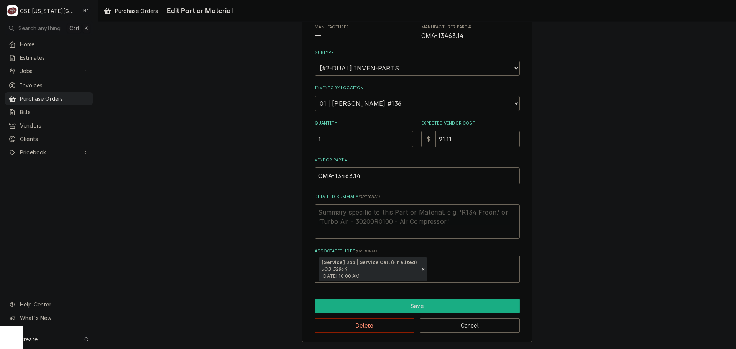
click at [388, 301] on button "Save" at bounding box center [417, 306] width 205 height 14
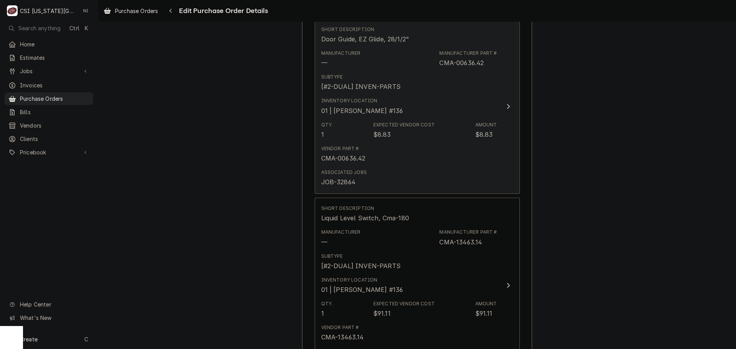
scroll to position [245, 0]
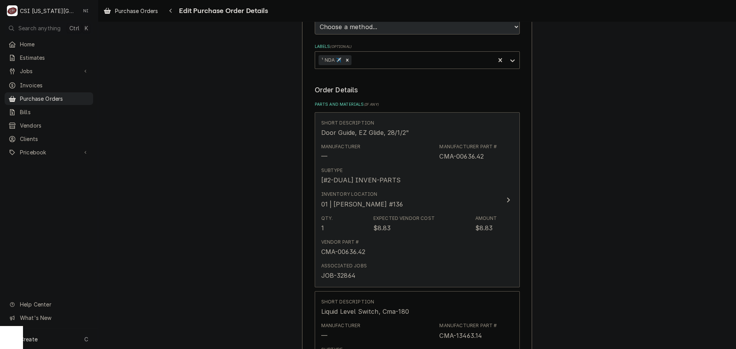
click at [501, 159] on button "Short Description Door Guide, EZ Glide, 28/1/2" Manufacturer — Manufacturer Par…" at bounding box center [417, 199] width 205 height 175
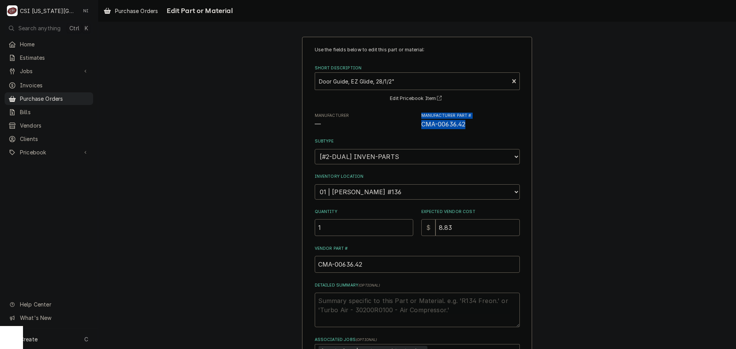
drag, startPoint x: 446, startPoint y: 126, endPoint x: 409, endPoint y: 126, distance: 37.6
click at [409, 126] on div "Manufacturer — Manufacturer Part # CMA-00636.42" at bounding box center [417, 121] width 205 height 16
click at [406, 133] on div "Use the fields below to edit this part or material: Short Description Door Guid…" at bounding box center [417, 208] width 205 height 325
drag, startPoint x: 416, startPoint y: 125, endPoint x: 463, endPoint y: 124, distance: 47.9
click at [463, 124] on div "Manufacturer — Manufacturer Part # CMA-00636.42" at bounding box center [417, 121] width 205 height 16
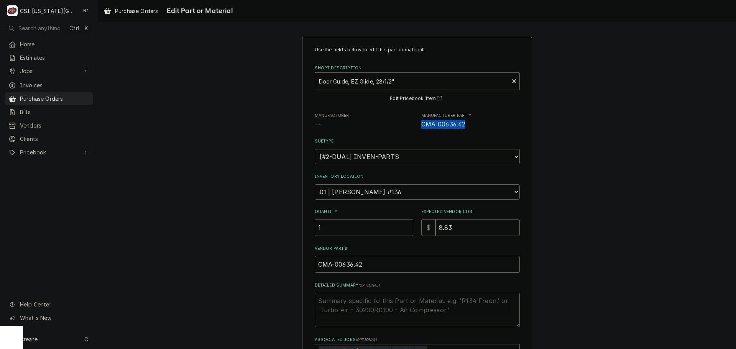
copy span "CMA-00636.42"
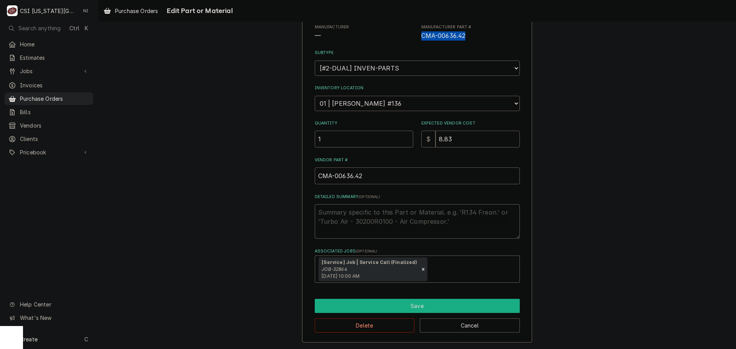
click at [396, 304] on button "Save" at bounding box center [417, 306] width 205 height 14
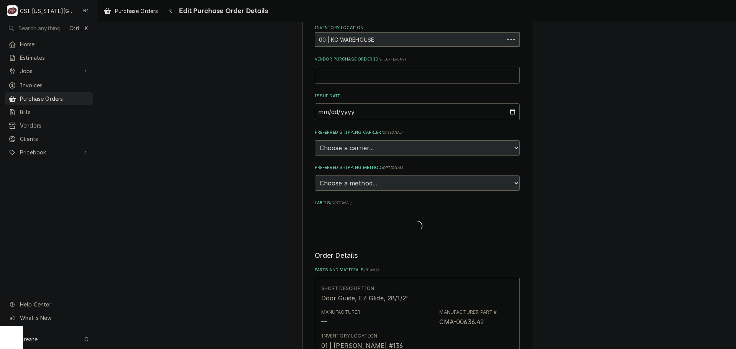
scroll to position [245, 0]
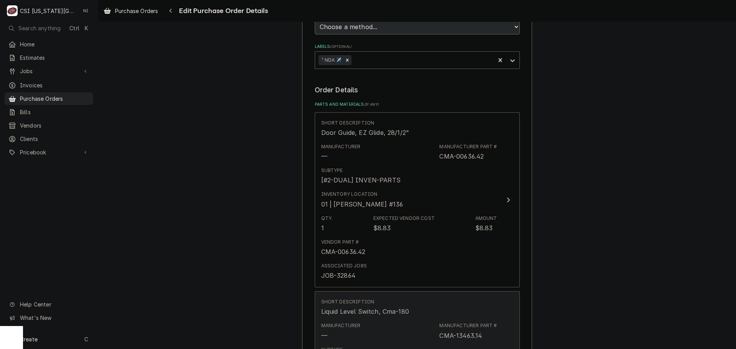
click at [419, 330] on div "Manufacturer — Manufacturer Part # CMA-13463.14" at bounding box center [409, 331] width 176 height 24
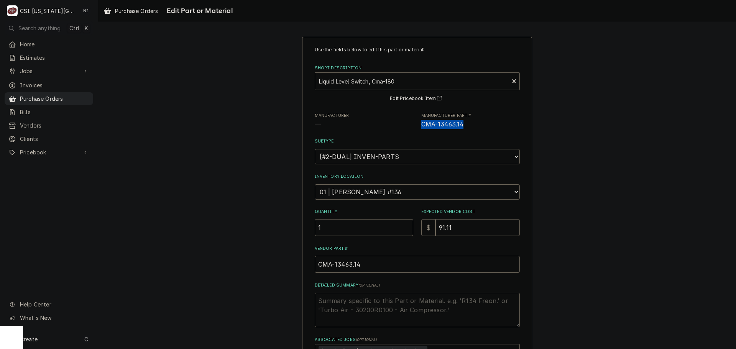
drag, startPoint x: 467, startPoint y: 114, endPoint x: 462, endPoint y: 127, distance: 14.0
click at [462, 127] on div "Manufacturer Part # CMA-13463.14" at bounding box center [470, 121] width 99 height 16
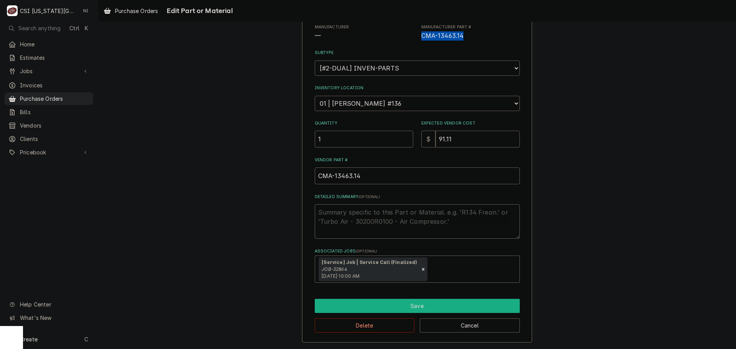
click at [441, 300] on button "Save" at bounding box center [417, 306] width 205 height 14
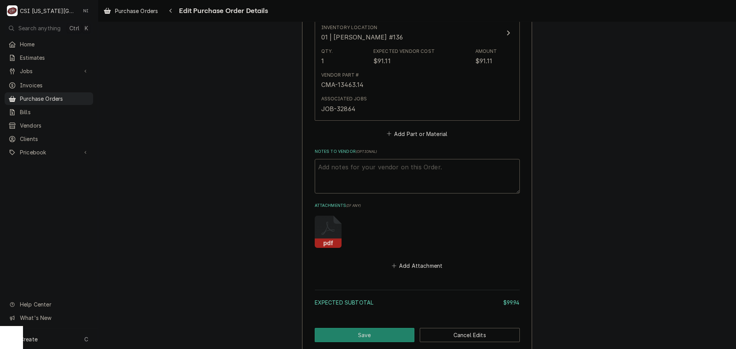
scroll to position [637, 0]
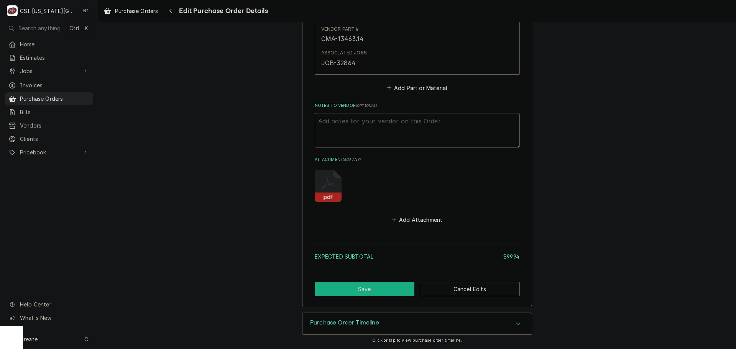
click at [397, 290] on button "Save" at bounding box center [365, 289] width 100 height 14
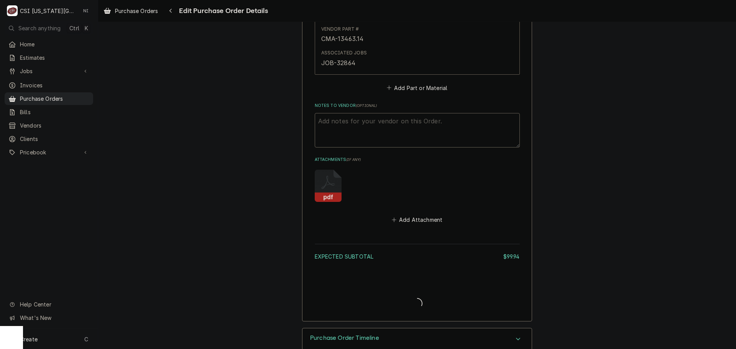
type textarea "x"
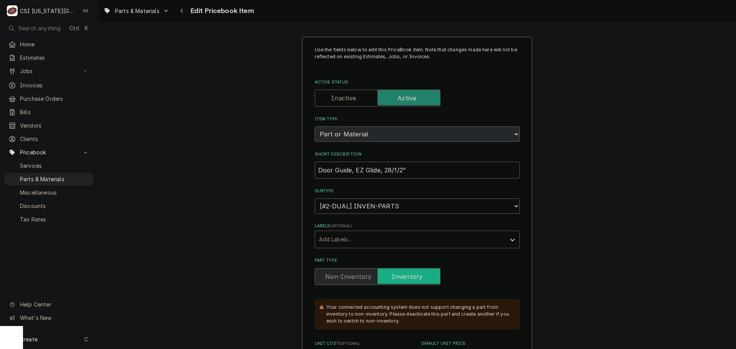
scroll to position [192, 0]
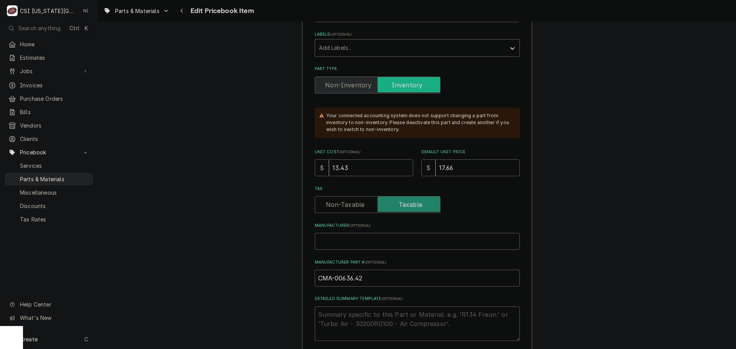
type input "8"
type textarea "x"
type input "8.8"
type textarea "x"
type input "8.83"
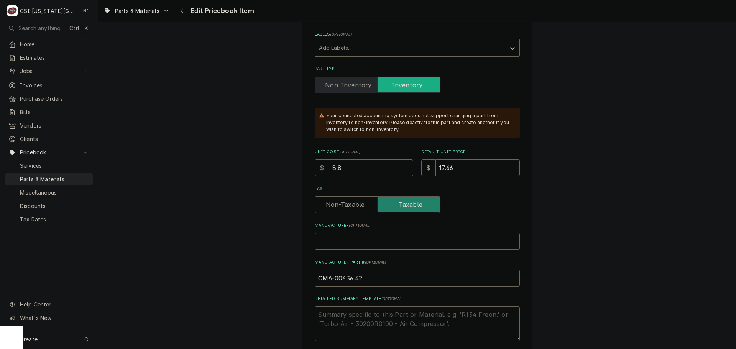
type textarea "x"
type input "8.83"
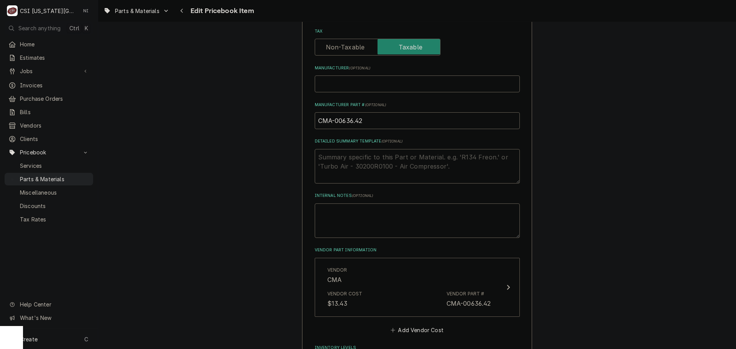
scroll to position [537, 0]
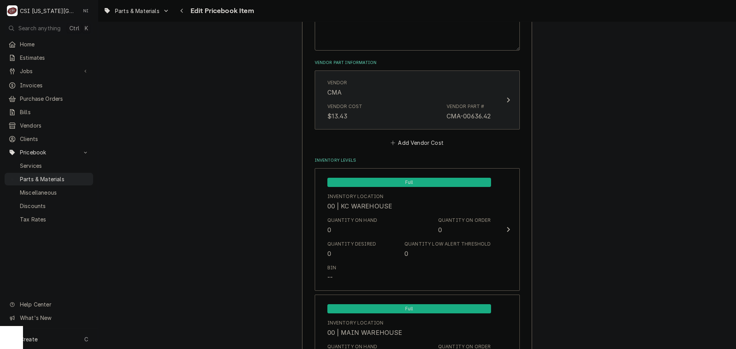
click at [450, 106] on div "Vendor Part #" at bounding box center [466, 106] width 38 height 7
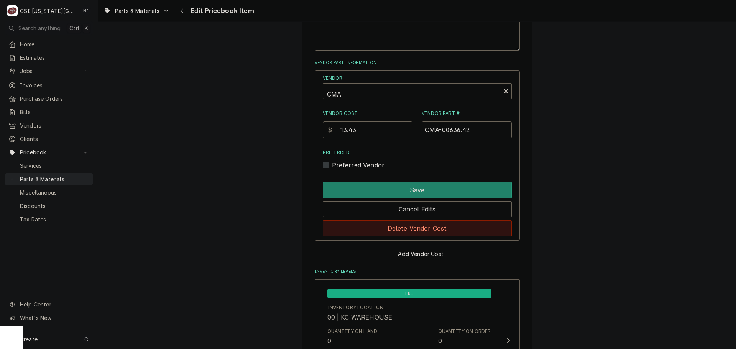
drag, startPoint x: 428, startPoint y: 229, endPoint x: 590, endPoint y: 141, distance: 184.4
click at [430, 228] on button "Delete Vendor Cost" at bounding box center [417, 228] width 189 height 16
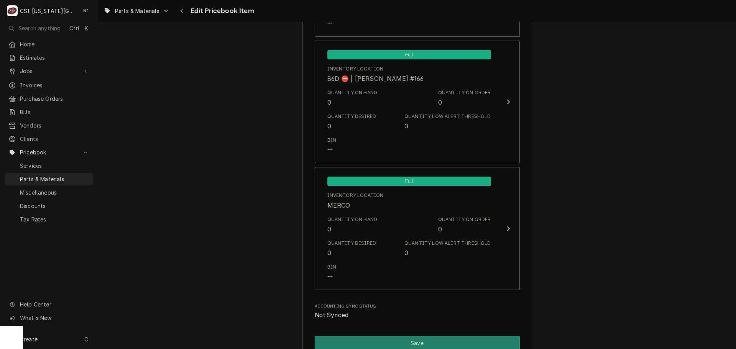
scroll to position [7458, 0]
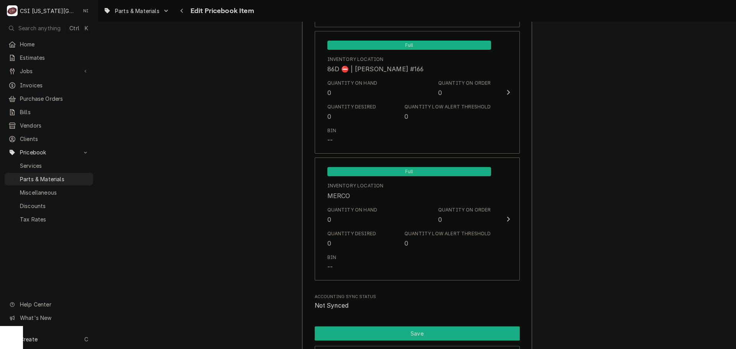
click at [439, 333] on button "Save" at bounding box center [417, 334] width 205 height 14
type textarea "x"
